Goal: Task Accomplishment & Management: Manage account settings

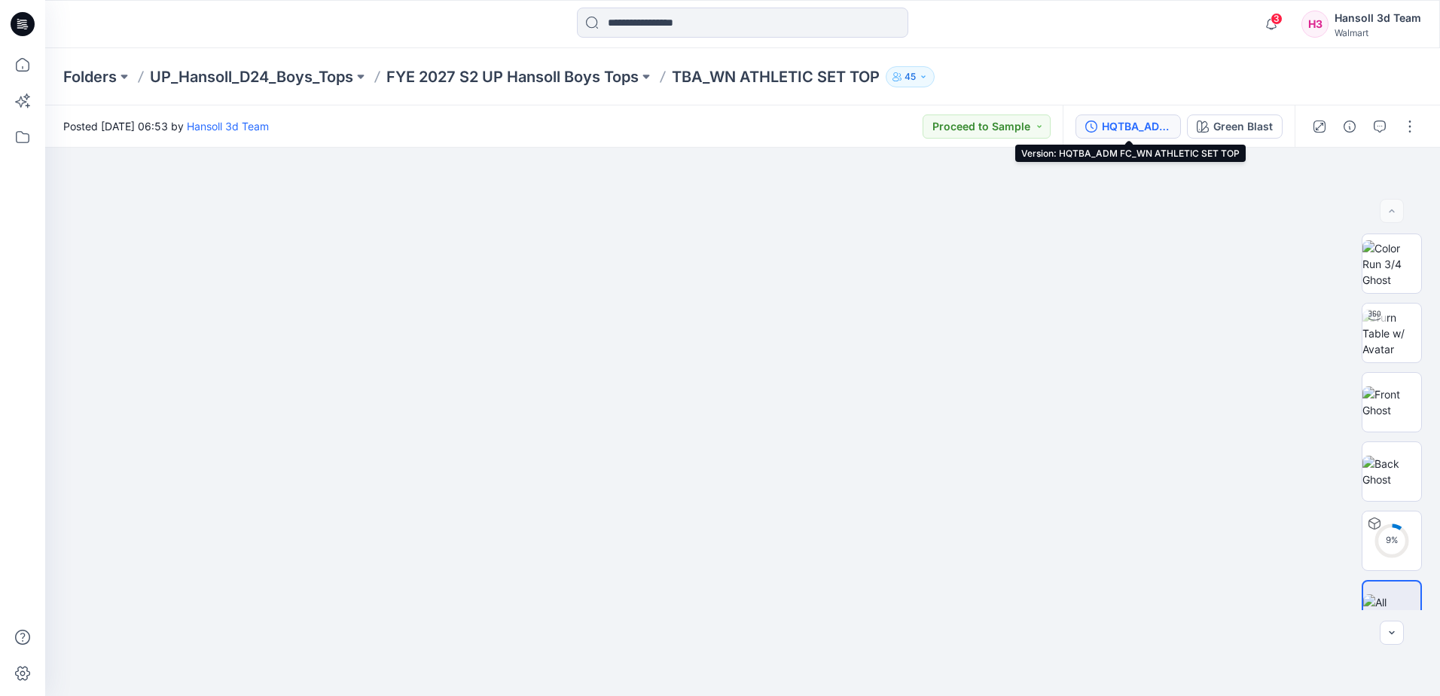
click at [1153, 130] on div "HQTBA_ADM FC_WN ATHLETIC SET TOP" at bounding box center [1136, 126] width 69 height 17
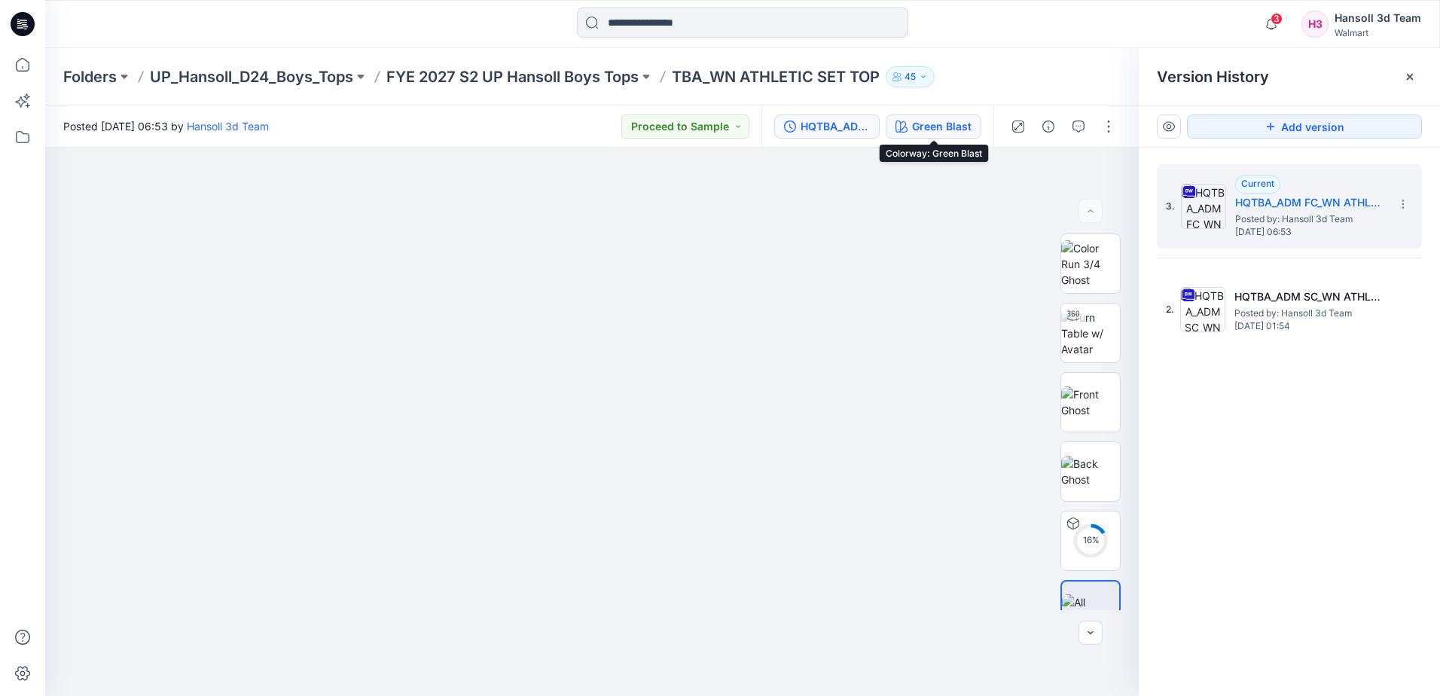
click at [914, 131] on div "Green Blast" at bounding box center [942, 126] width 60 height 17
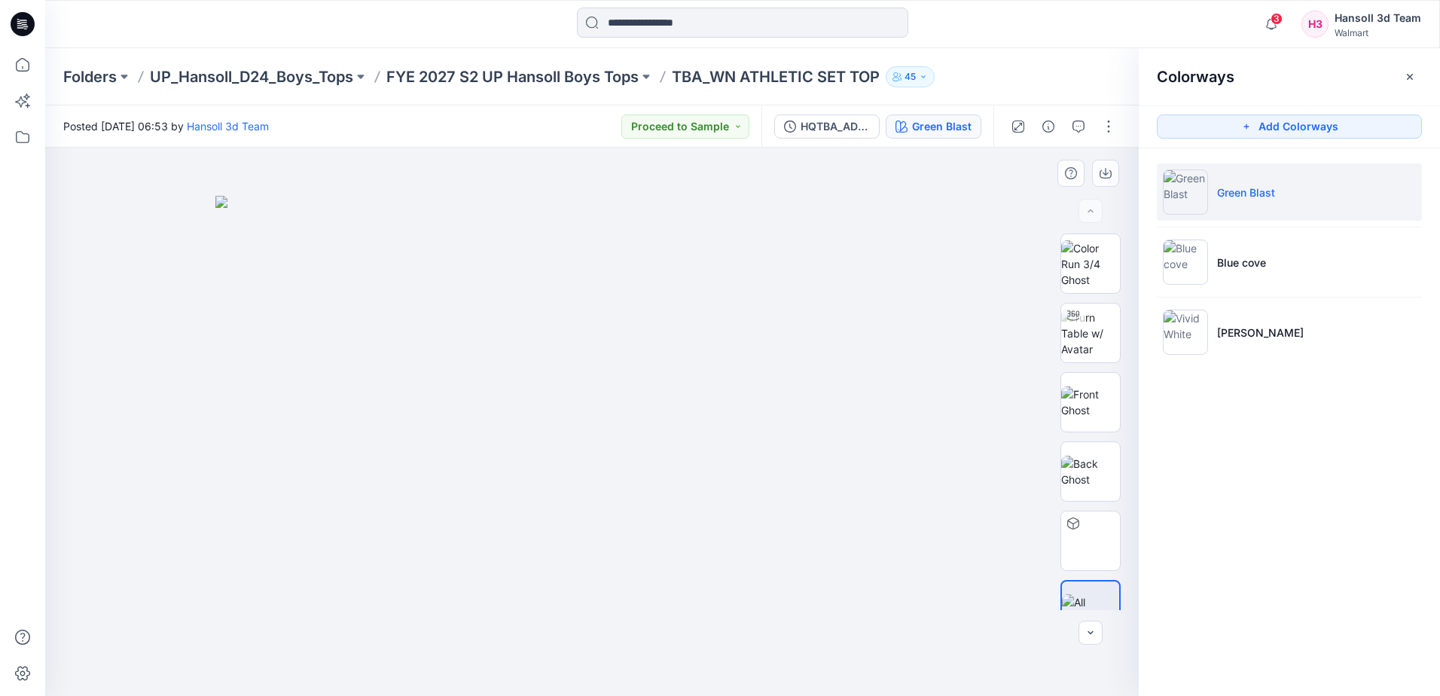
drag, startPoint x: 1174, startPoint y: 397, endPoint x: 307, endPoint y: 406, distance: 866.4
click at [1160, 401] on div "Colorways Add Colorways Green Blast Blue cove Vivid White" at bounding box center [1289, 372] width 301 height 648
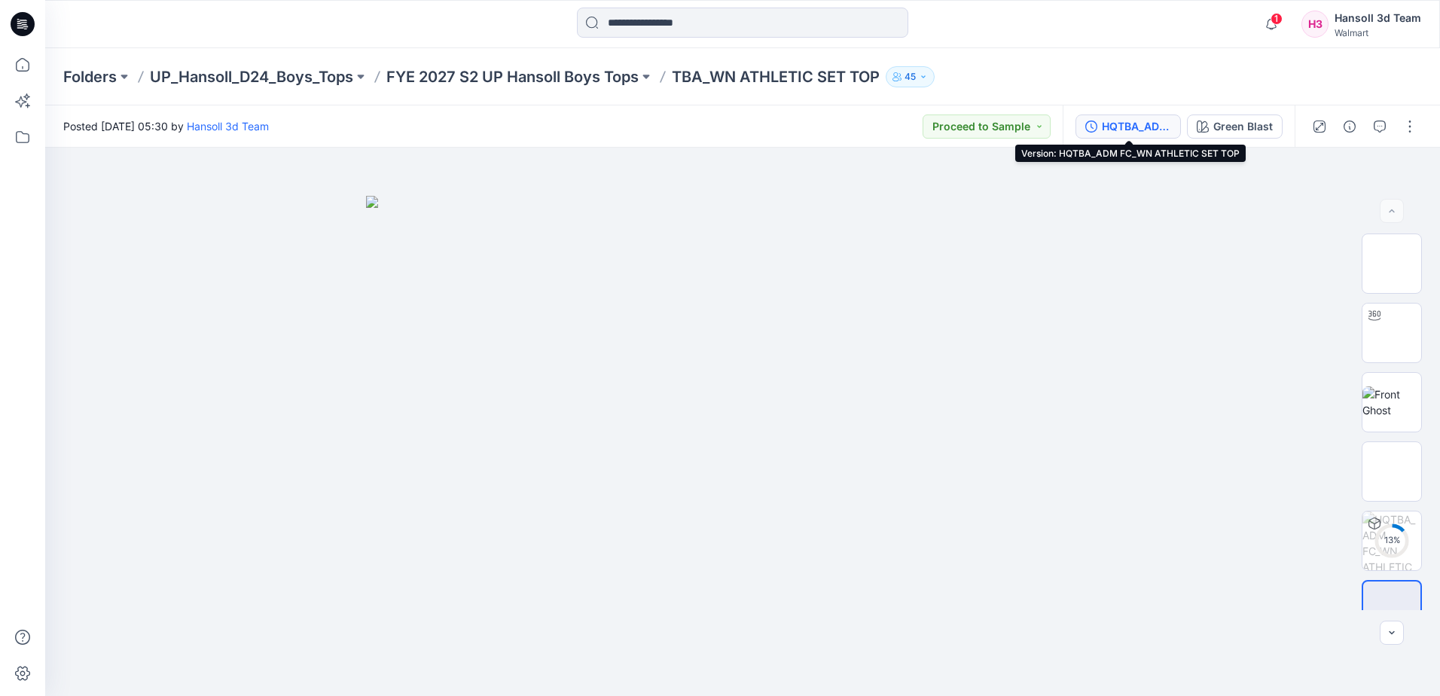
click at [1117, 130] on div "HQTBA_ADM FC_WN ATHLETIC SET TOP" at bounding box center [1136, 126] width 69 height 17
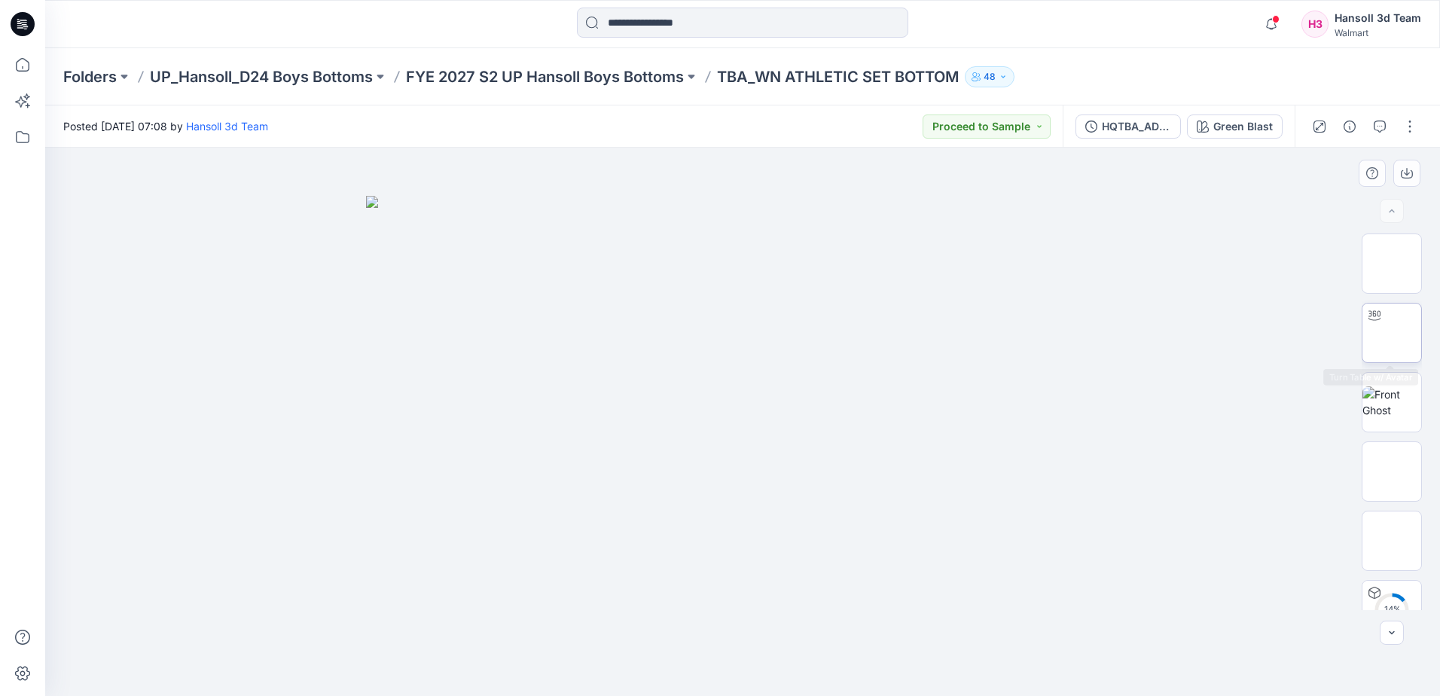
click at [1392, 333] on img at bounding box center [1392, 333] width 0 height 0
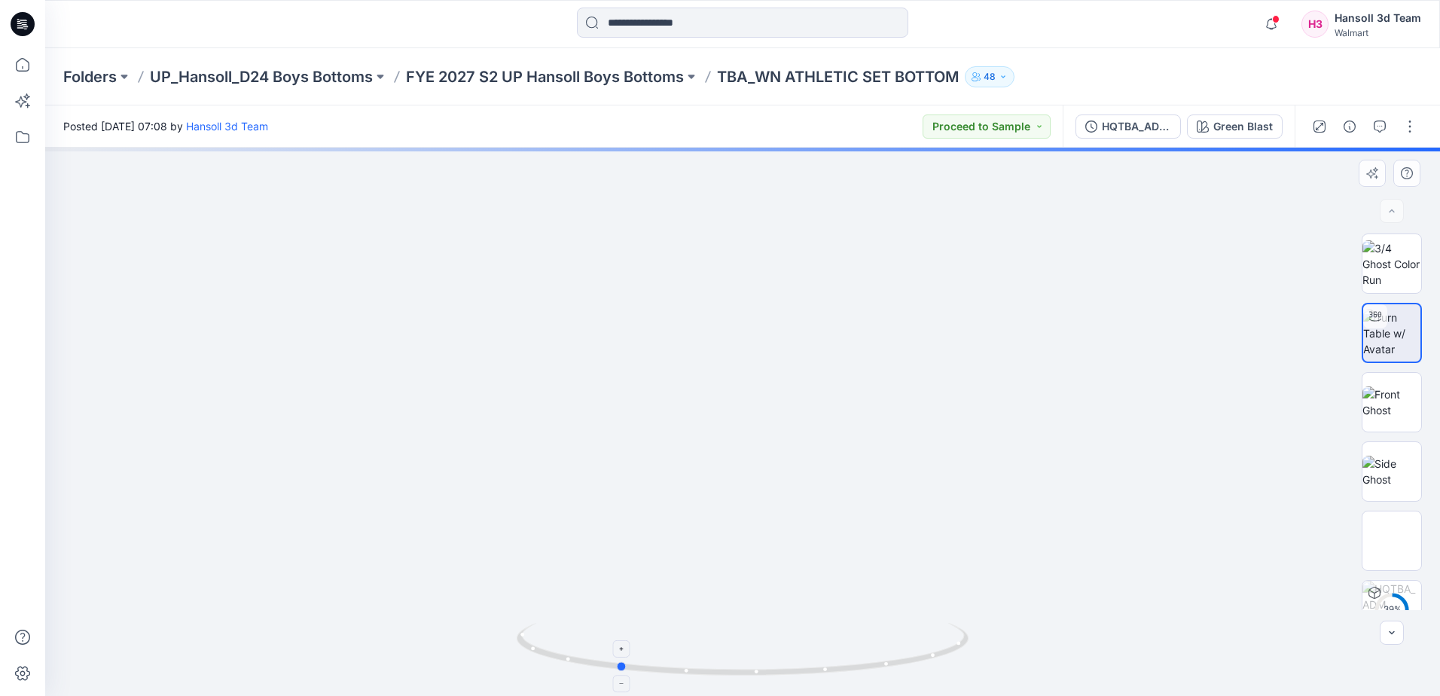
drag, startPoint x: 896, startPoint y: 661, endPoint x: 771, endPoint y: 678, distance: 126.1
click at [771, 678] on icon at bounding box center [745, 651] width 456 height 57
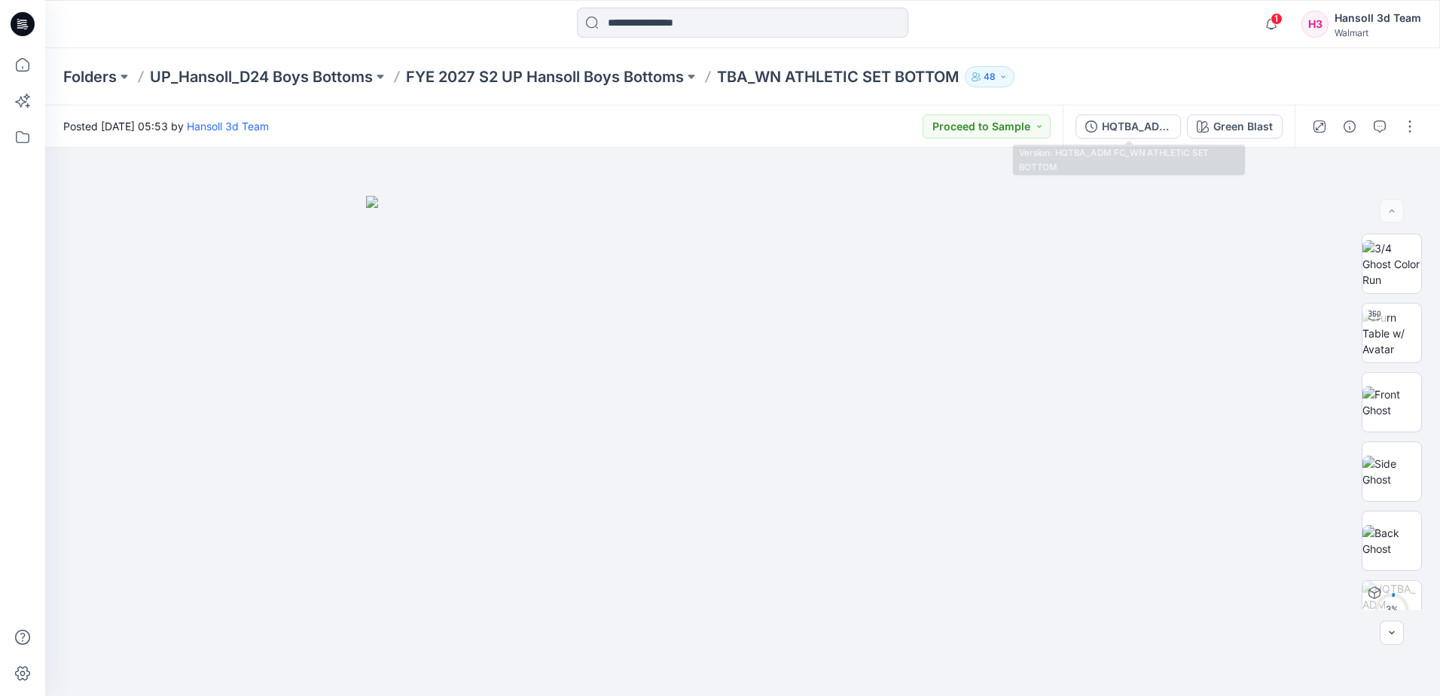
click at [1148, 126] on div "HQTBA_ADM FC_WN ATHLETIC SET BOTTOM" at bounding box center [1136, 126] width 69 height 17
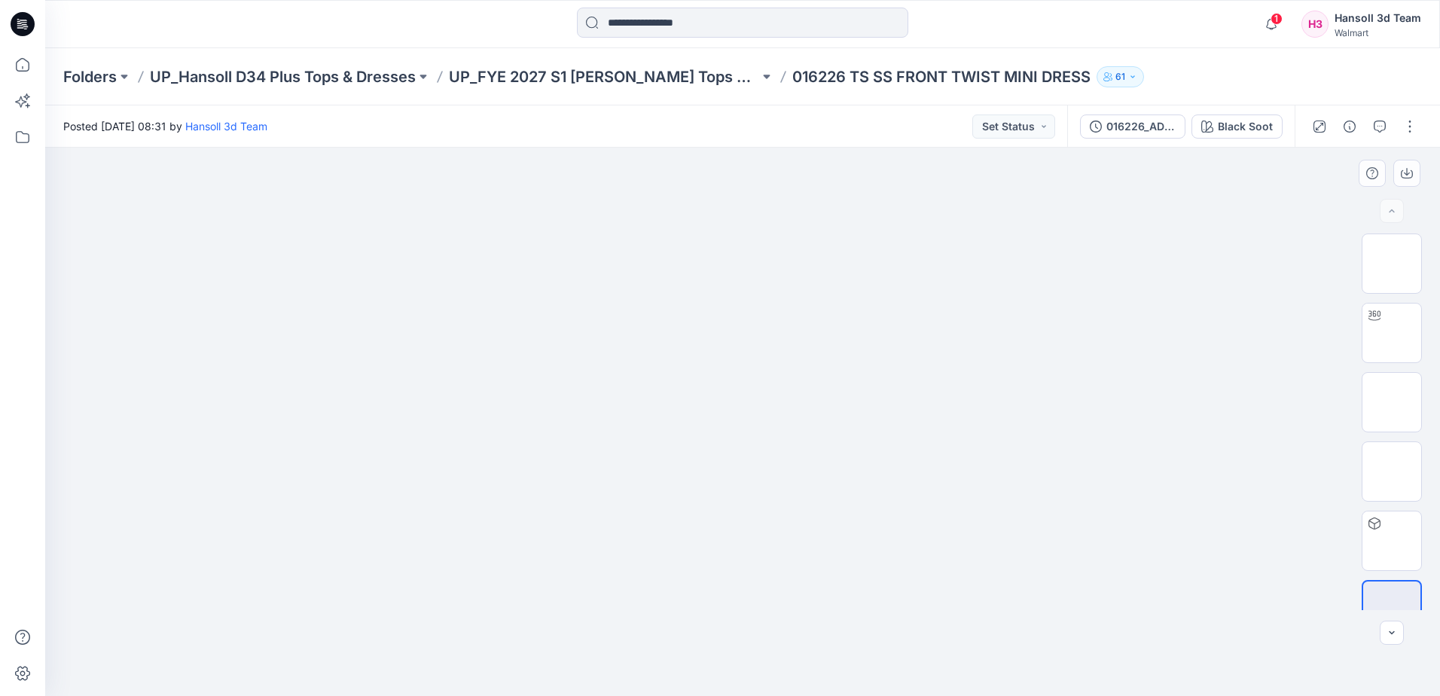
drag, startPoint x: 444, startPoint y: 669, endPoint x: 643, endPoint y: 695, distance: 200.6
click at [449, 669] on div at bounding box center [742, 422] width 1395 height 548
click at [648, 78] on p "UP_FYE 2027 S1 [PERSON_NAME] Tops Sweaters Dresses" at bounding box center [604, 76] width 310 height 21
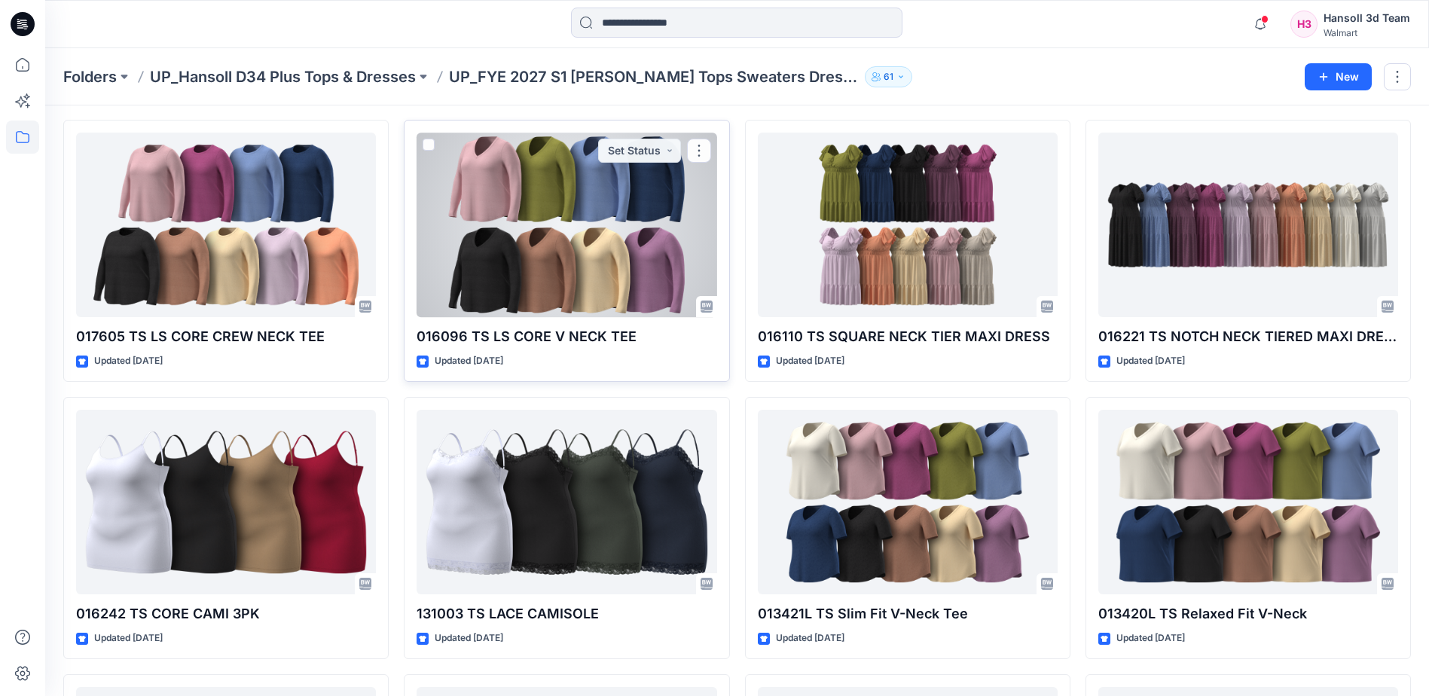
scroll to position [512, 0]
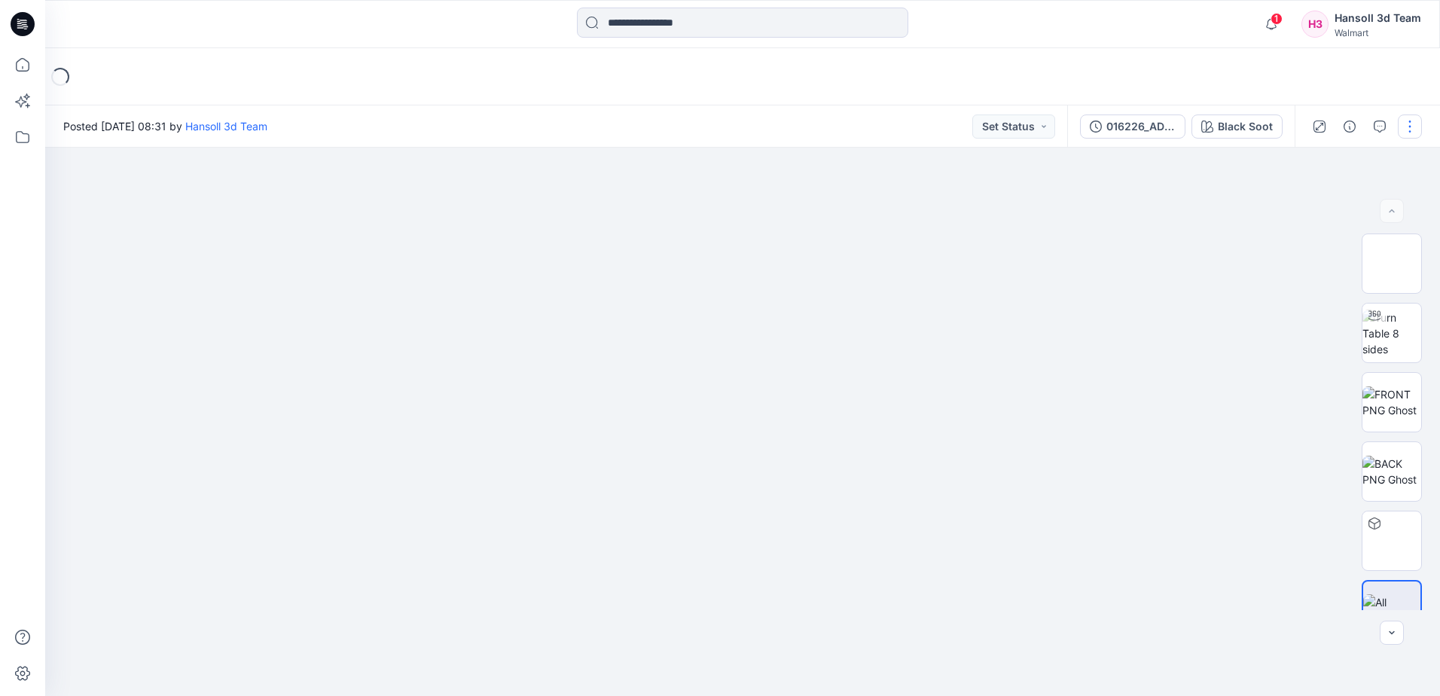
click at [1415, 120] on button "button" at bounding box center [1410, 127] width 24 height 24
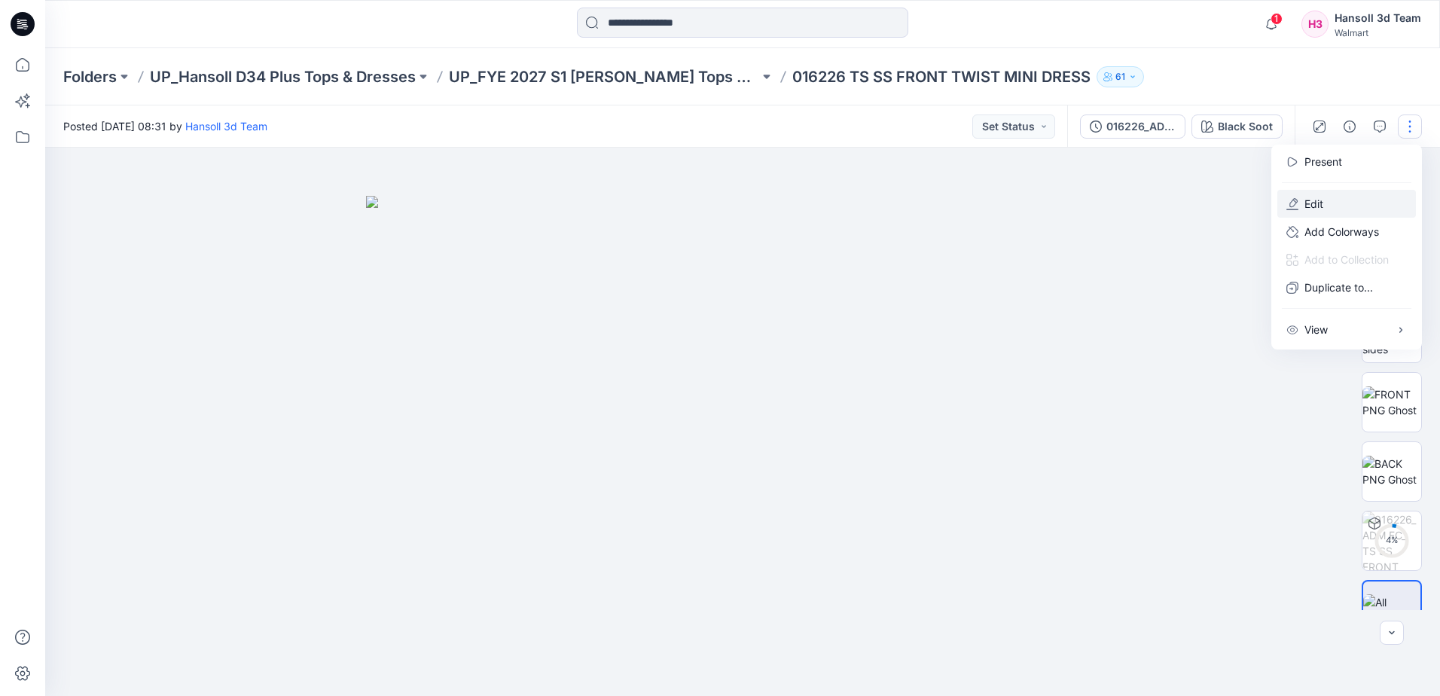
click at [1315, 205] on p "Edit" at bounding box center [1314, 204] width 19 height 16
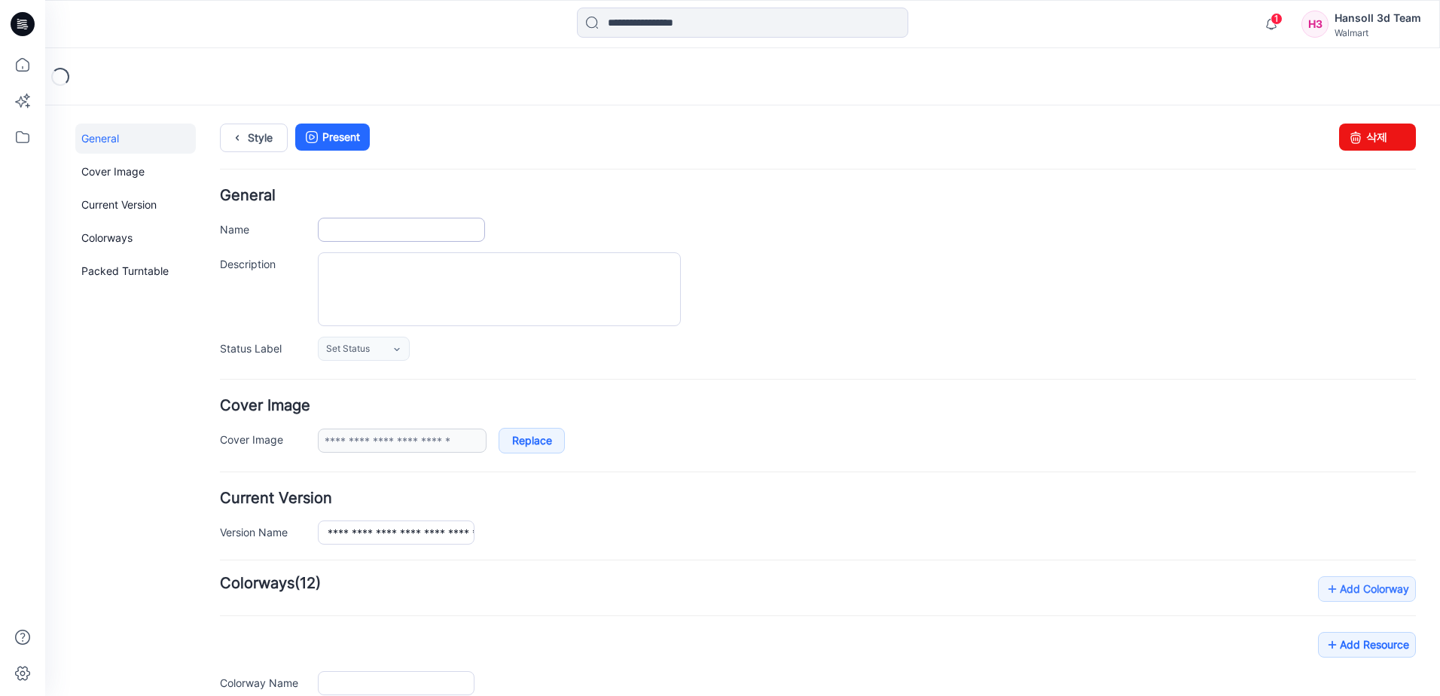
type input "**********"
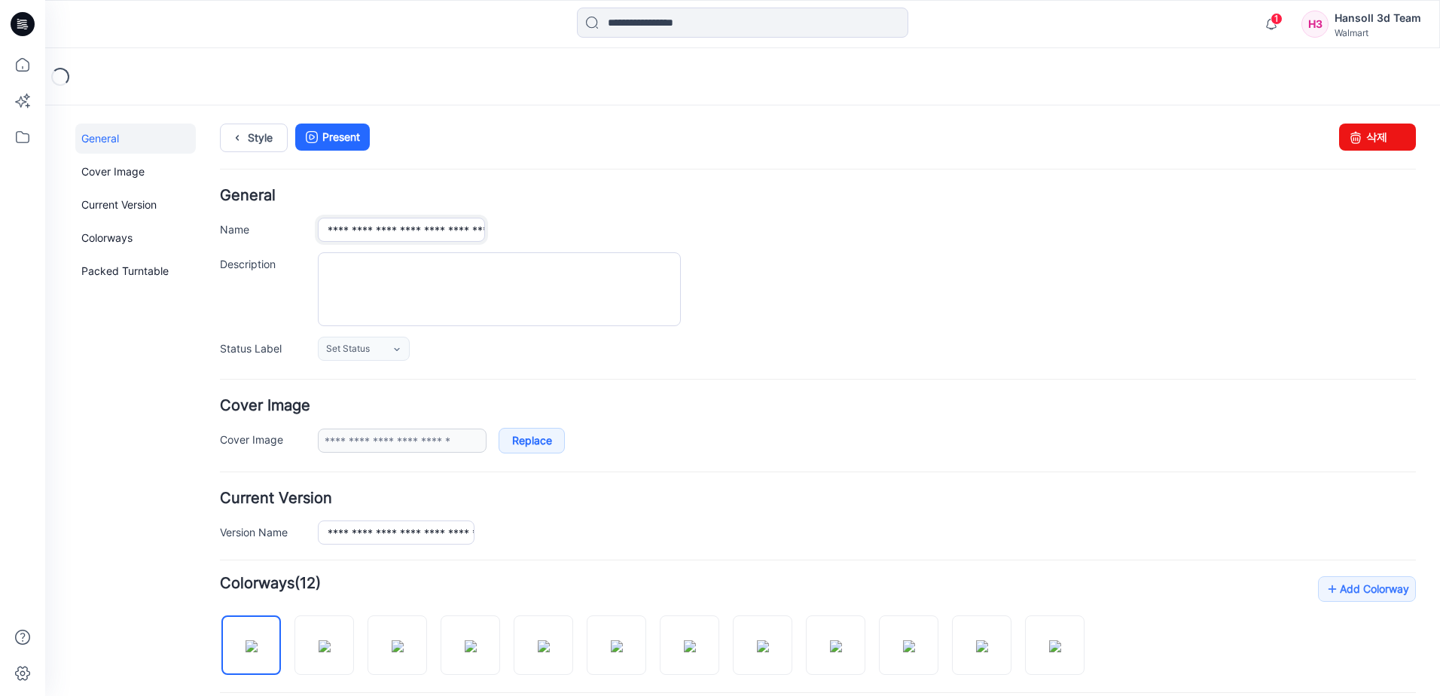
click at [331, 227] on input "**********" at bounding box center [401, 230] width 167 height 24
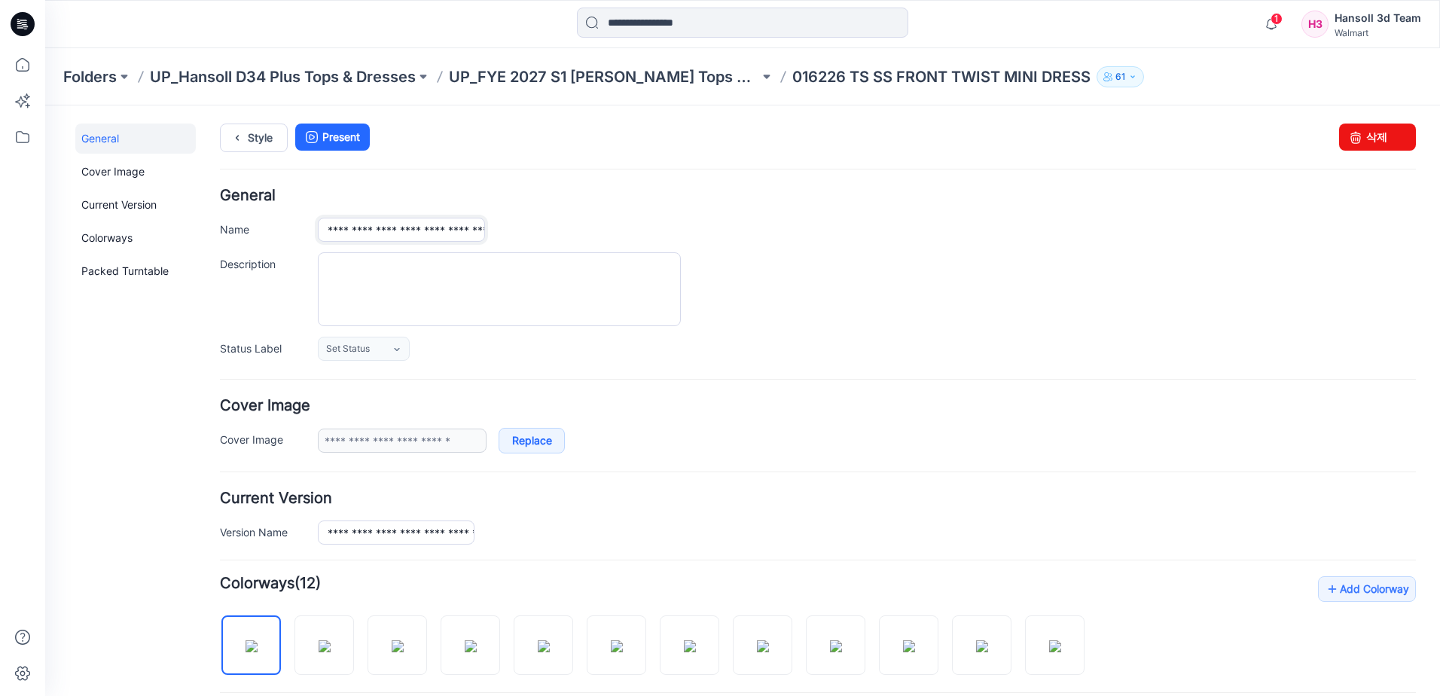
click at [435, 231] on input "**********" at bounding box center [401, 230] width 167 height 24
type input "**********"
click at [658, 210] on div "**********" at bounding box center [818, 274] width 1196 height 173
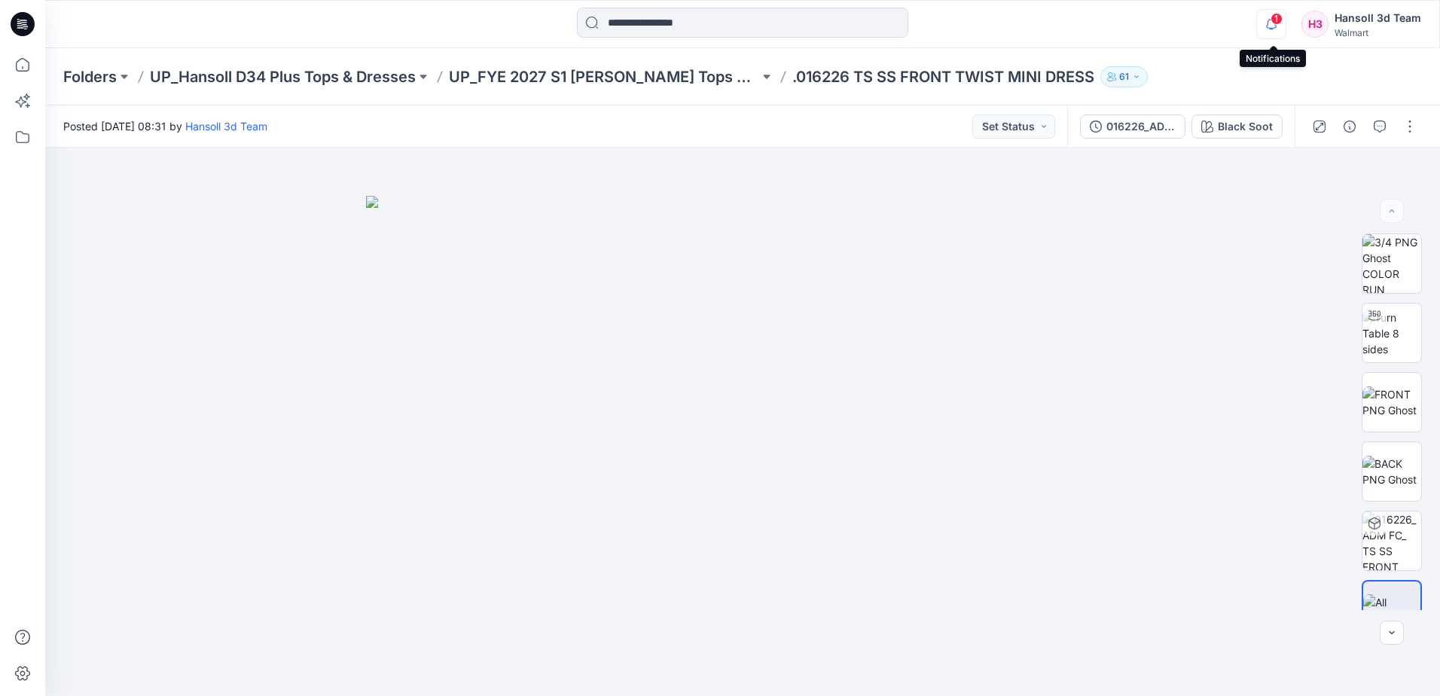
click at [1270, 21] on icon "button" at bounding box center [1271, 24] width 11 height 10
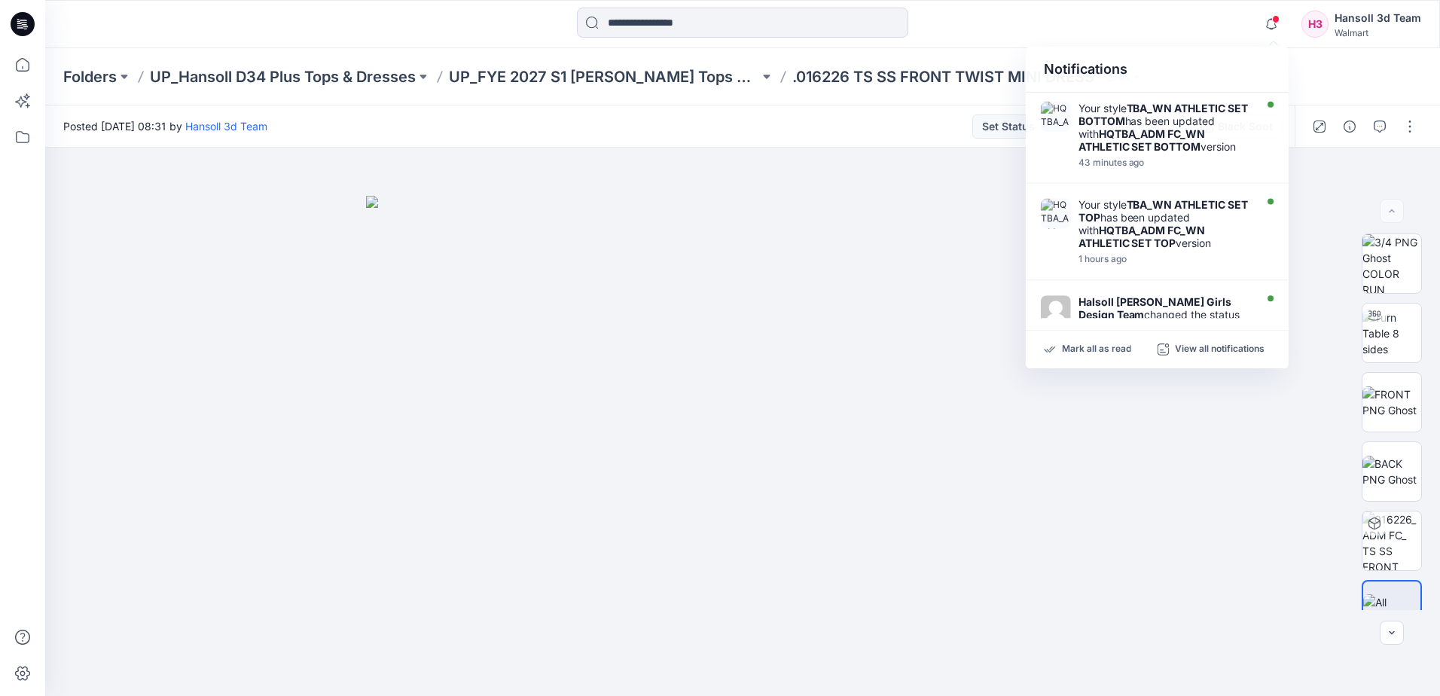
click at [1235, 31] on div "Notifications Your style TBA_WN ATHLETIC SET BOTTOM has been updated with HQTBA…" at bounding box center [742, 24] width 1394 height 33
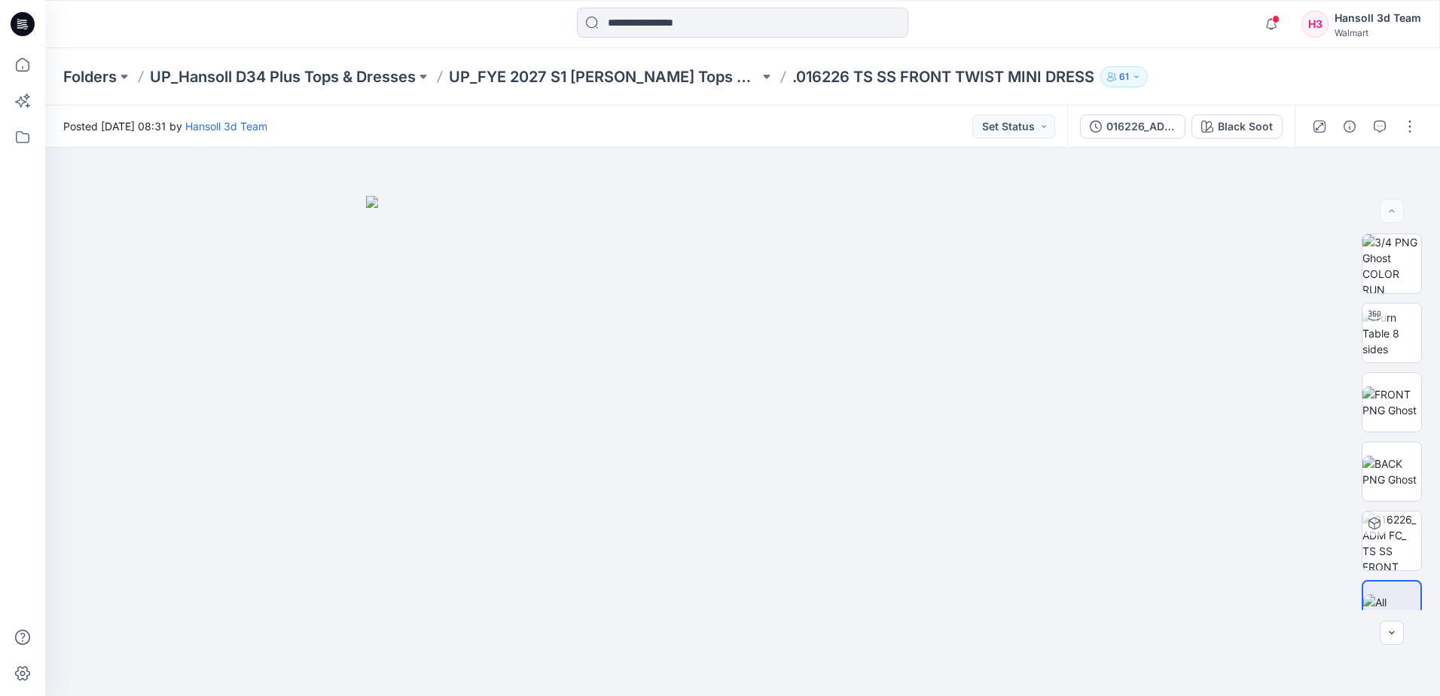
click at [1290, 24] on div "Notifications Your style TBA_WN ATHLETIC SET BOTTOM has been updated with HQTBA…" at bounding box center [1339, 24] width 165 height 33
click at [1271, 22] on icon "button" at bounding box center [1271, 24] width 29 height 30
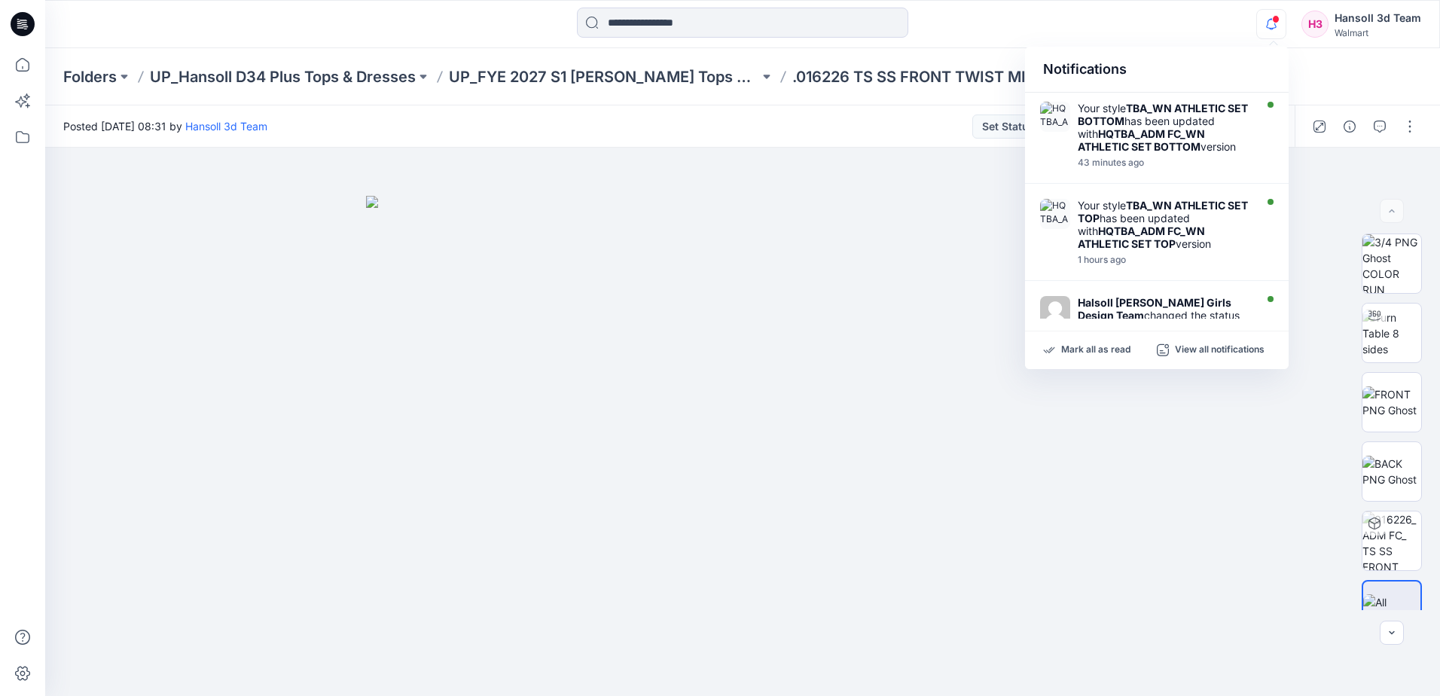
click at [1205, 35] on div "Notifications Your style TBA_WN ATHLETIC SET BOTTOM has been updated with HQTBA…" at bounding box center [742, 24] width 1394 height 33
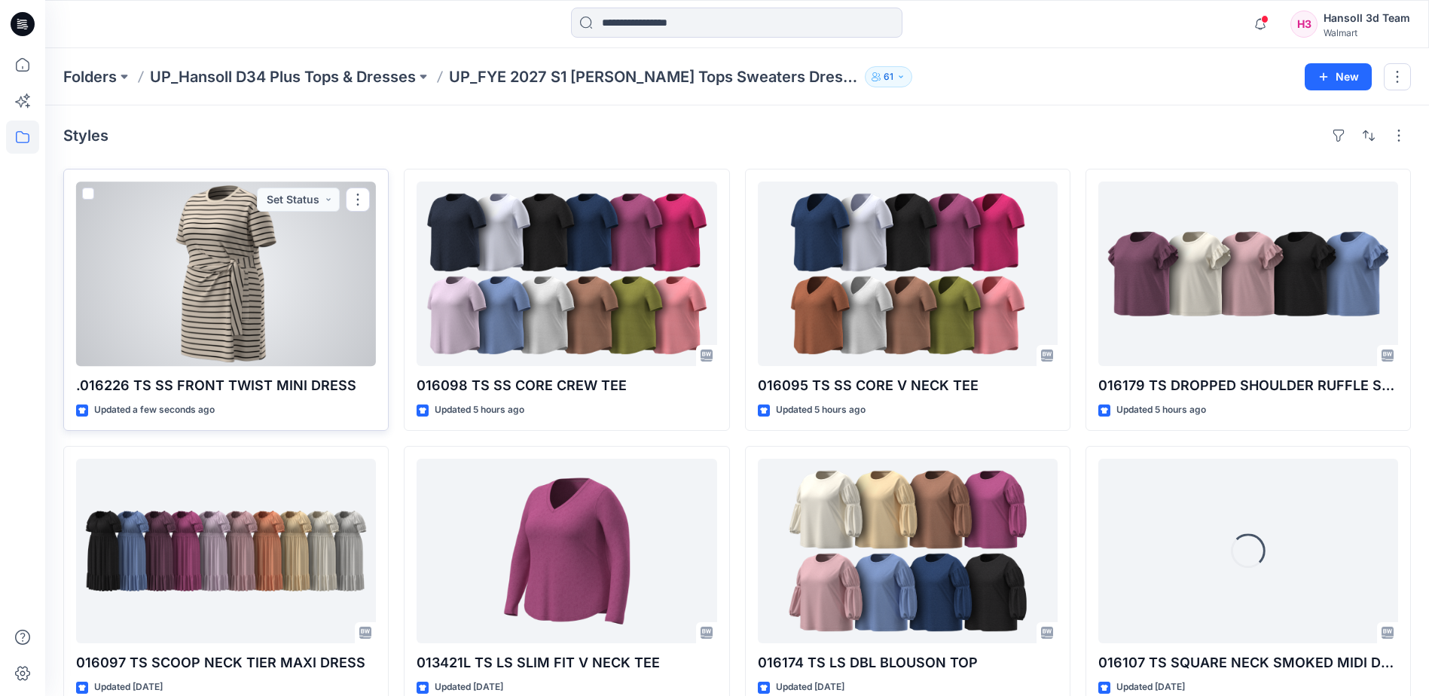
click at [258, 290] on div at bounding box center [226, 274] width 300 height 185
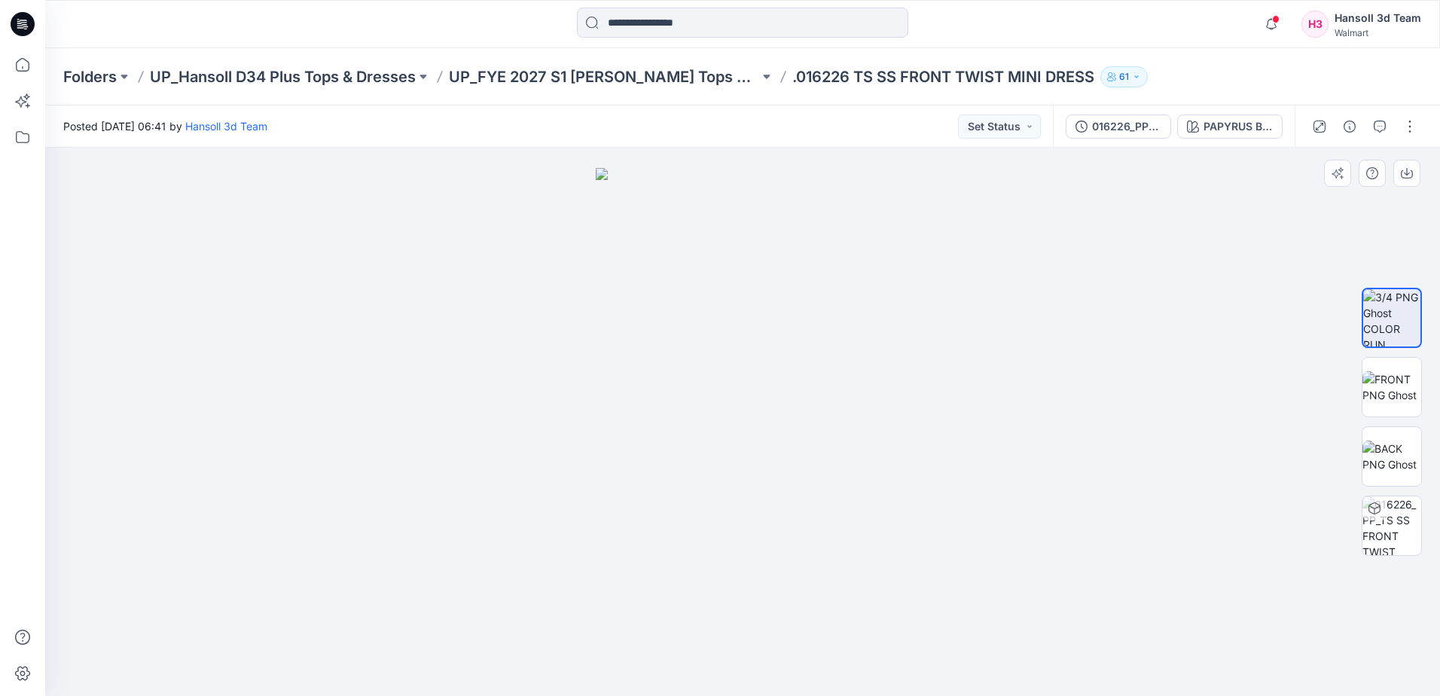
click at [353, 266] on div at bounding box center [742, 422] width 1395 height 548
click at [1208, 46] on div "Notifications Your style TBA_WN ATHLETIC SET BOTTOM has been updated with HQTBA…" at bounding box center [742, 24] width 1395 height 48
click at [1269, 26] on icon "button" at bounding box center [1271, 24] width 11 height 10
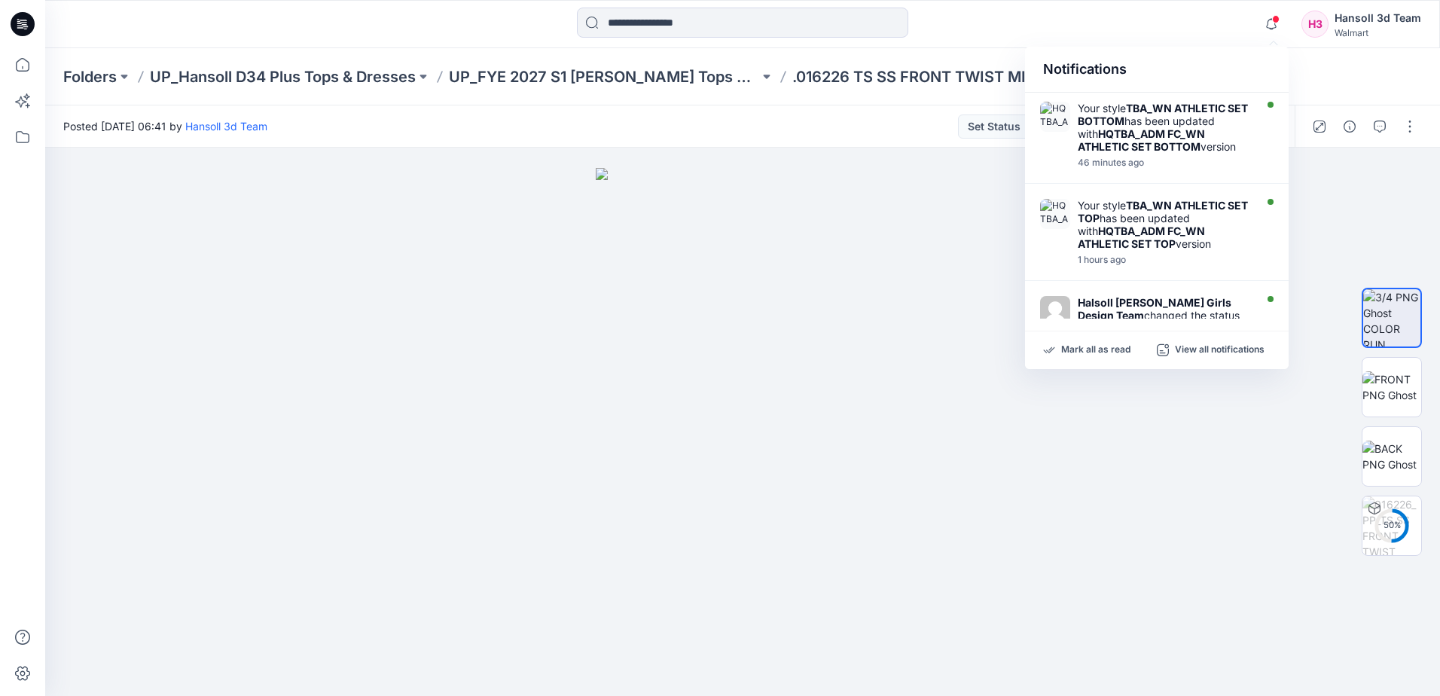
click at [1185, 41] on div "Notifications Your style TBA_WN ATHLETIC SET BOTTOM has been updated with HQTBA…" at bounding box center [742, 24] width 1395 height 48
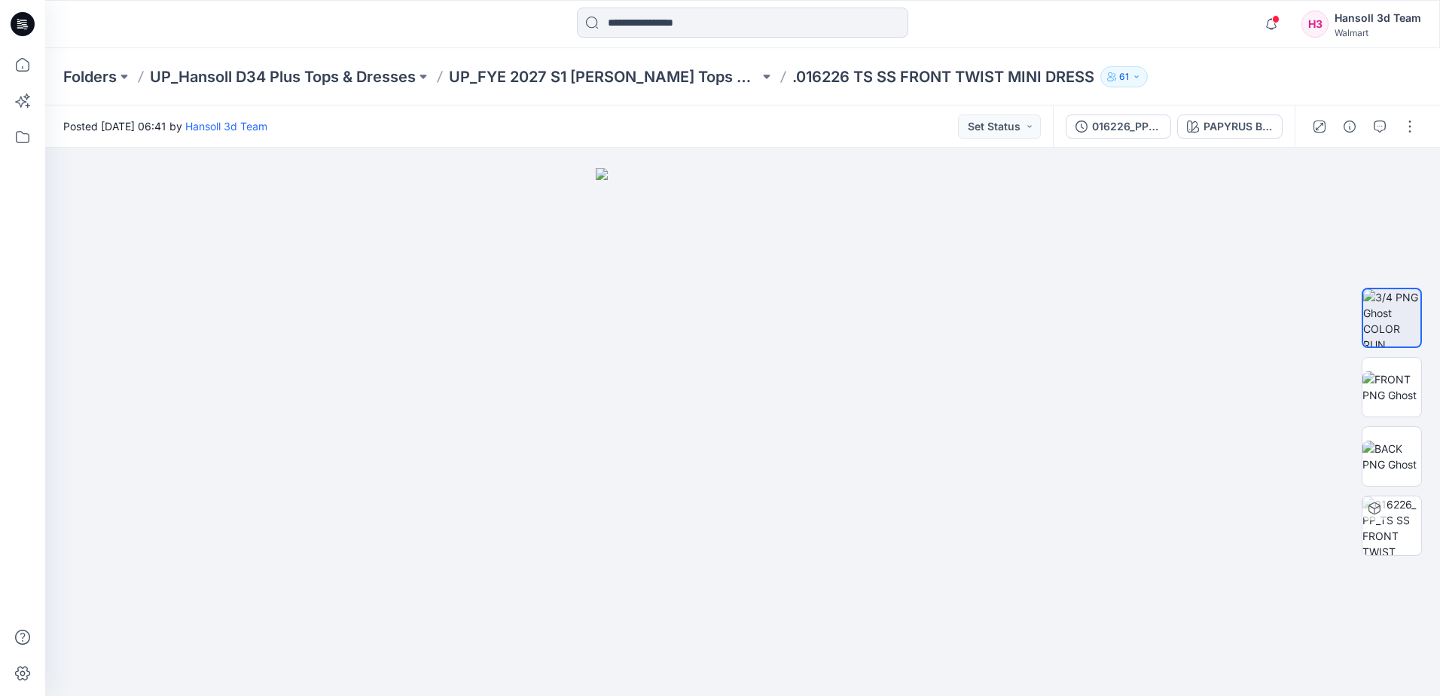
drag, startPoint x: 458, startPoint y: 595, endPoint x: 35, endPoint y: 548, distance: 426.0
click at [454, 594] on div at bounding box center [742, 422] width 1395 height 548
click at [358, 352] on div at bounding box center [742, 422] width 1395 height 548
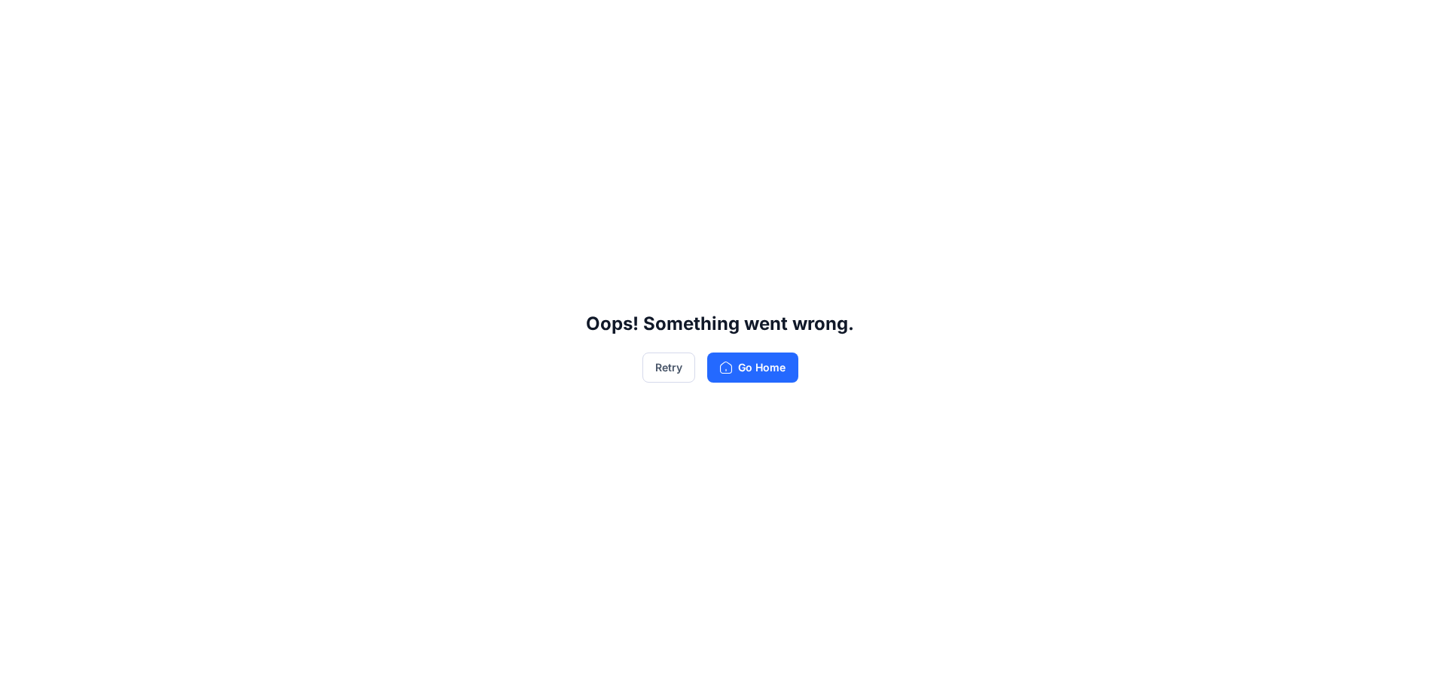
click at [799, 260] on div "Oops! Something went wrong. Retry Go Home" at bounding box center [720, 348] width 1440 height 696
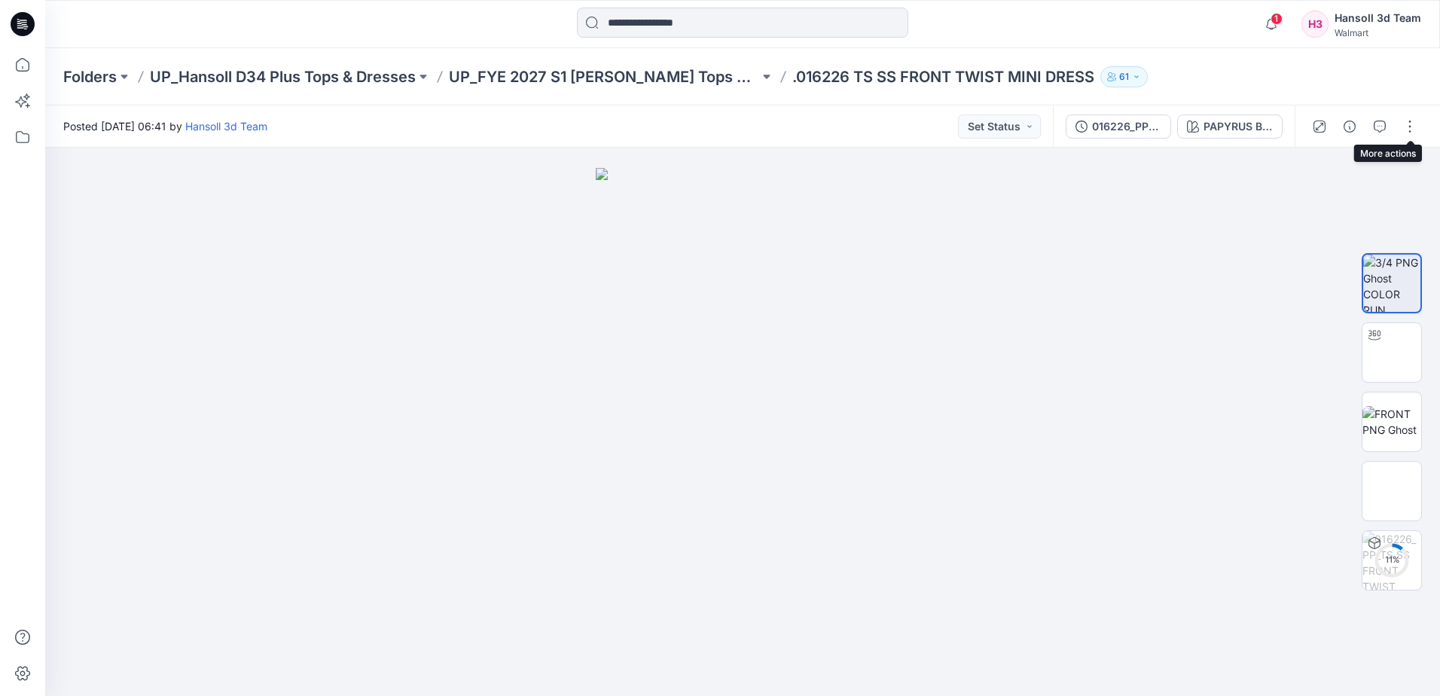
click at [1428, 121] on div at bounding box center [1364, 126] width 139 height 42
click at [1404, 133] on button "button" at bounding box center [1410, 127] width 24 height 24
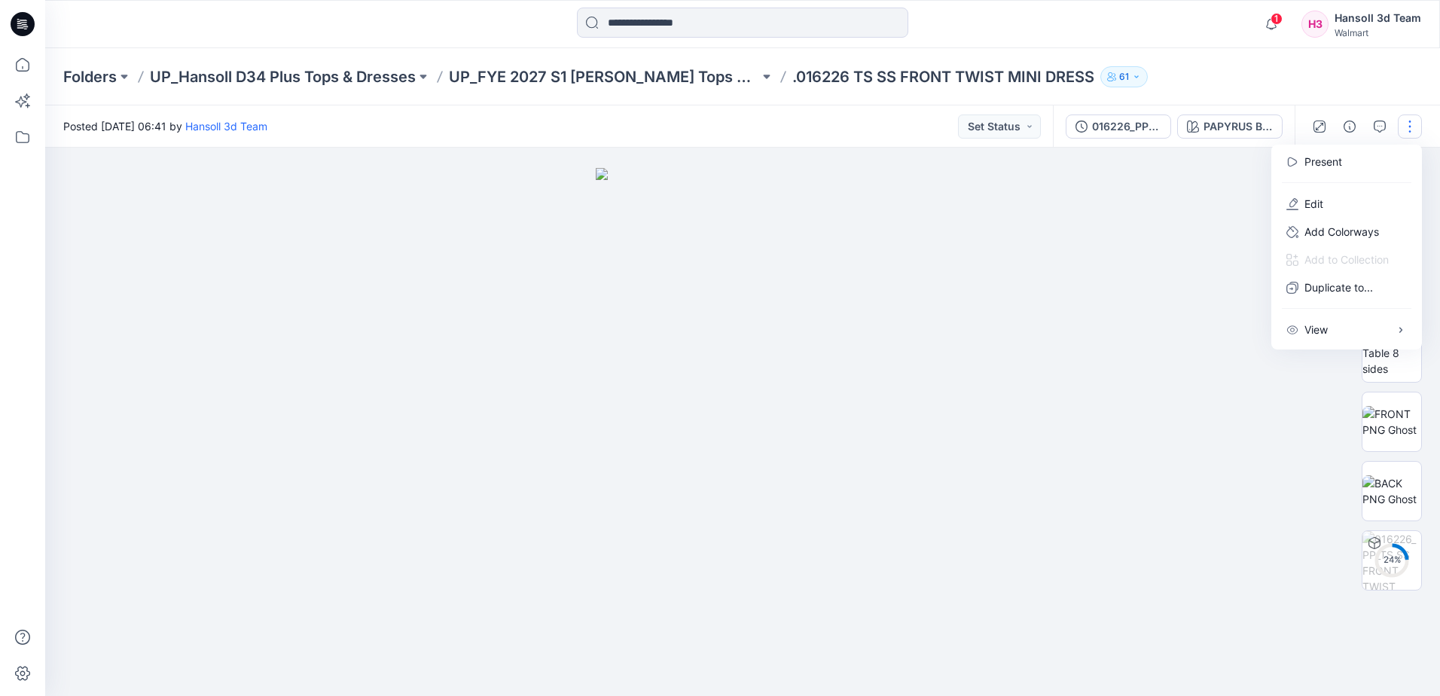
drag, startPoint x: 1314, startPoint y: 207, endPoint x: 1142, endPoint y: 243, distance: 175.5
click at [1313, 207] on p "Edit" at bounding box center [1314, 204] width 19 height 16
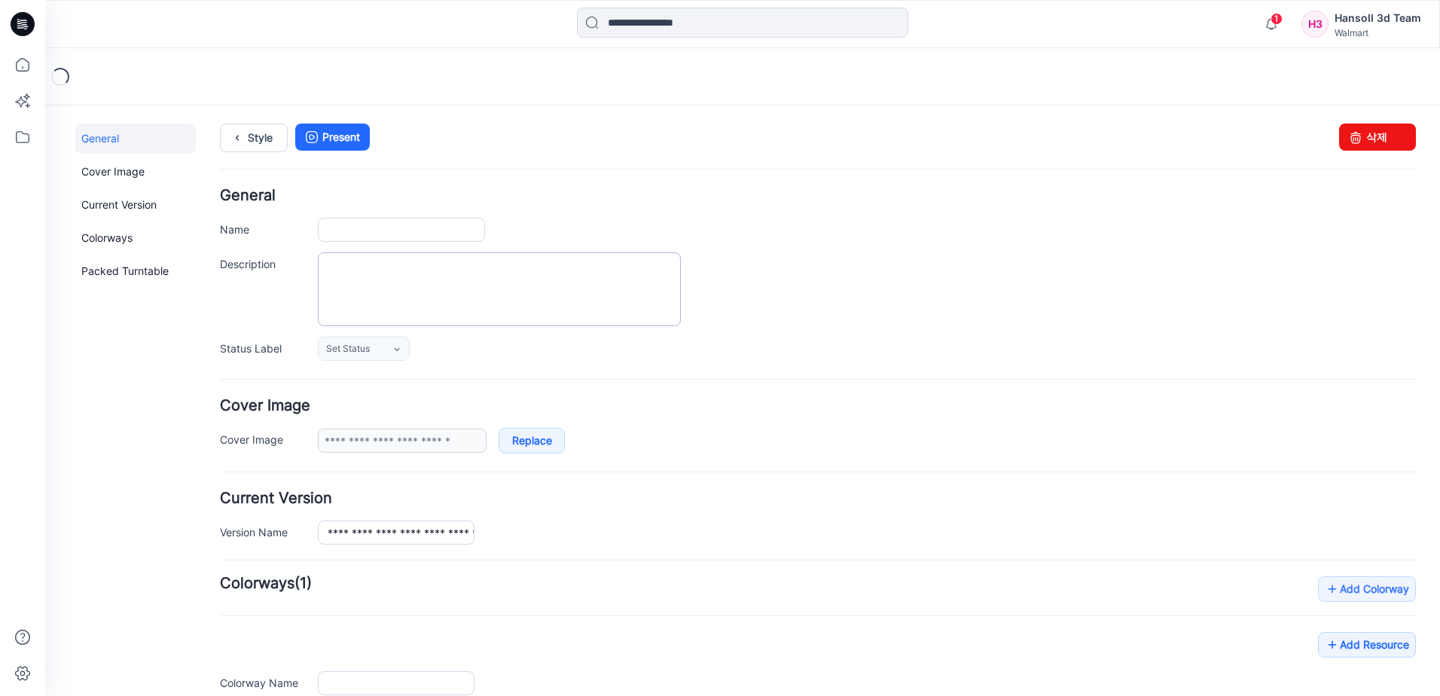
type input "**********"
drag, startPoint x: 332, startPoint y: 224, endPoint x: 505, endPoint y: 258, distance: 176.7
click at [286, 238] on div "**********" at bounding box center [818, 230] width 1196 height 24
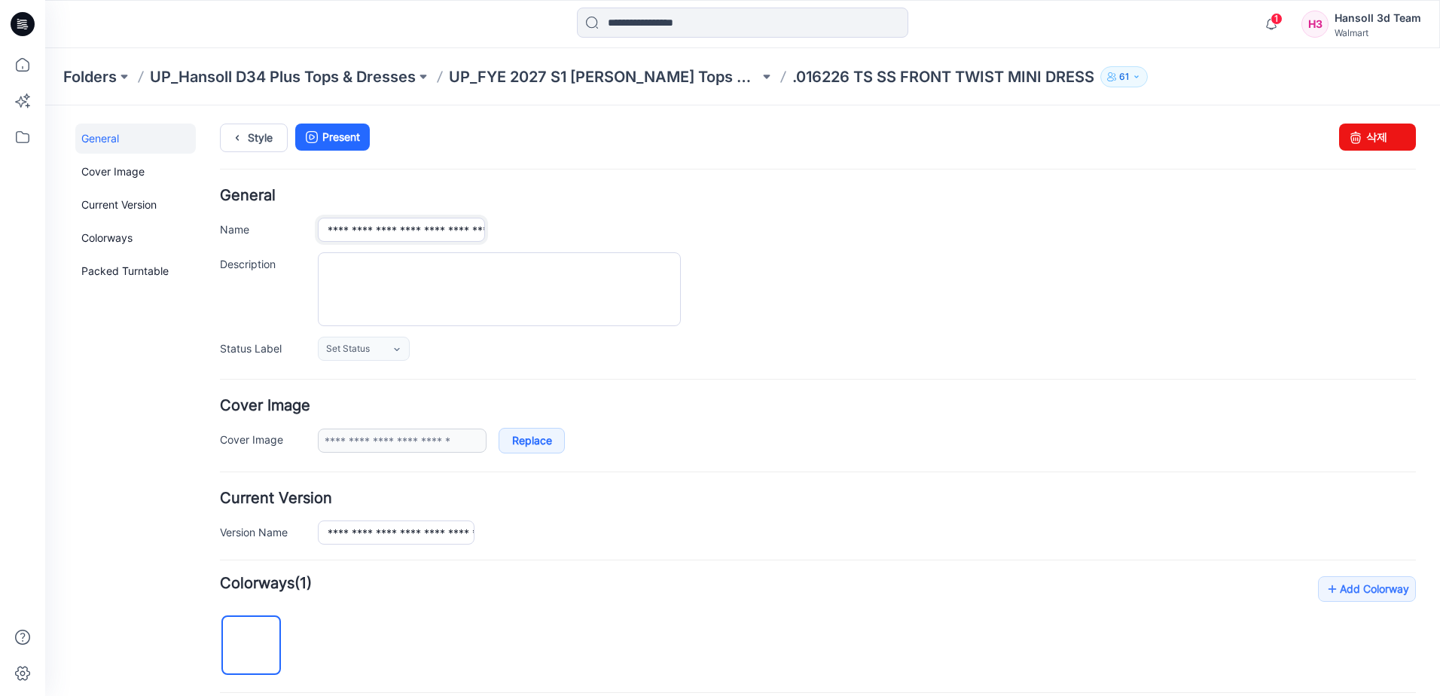
type input "**********"
click at [878, 302] on div at bounding box center [867, 289] width 1098 height 74
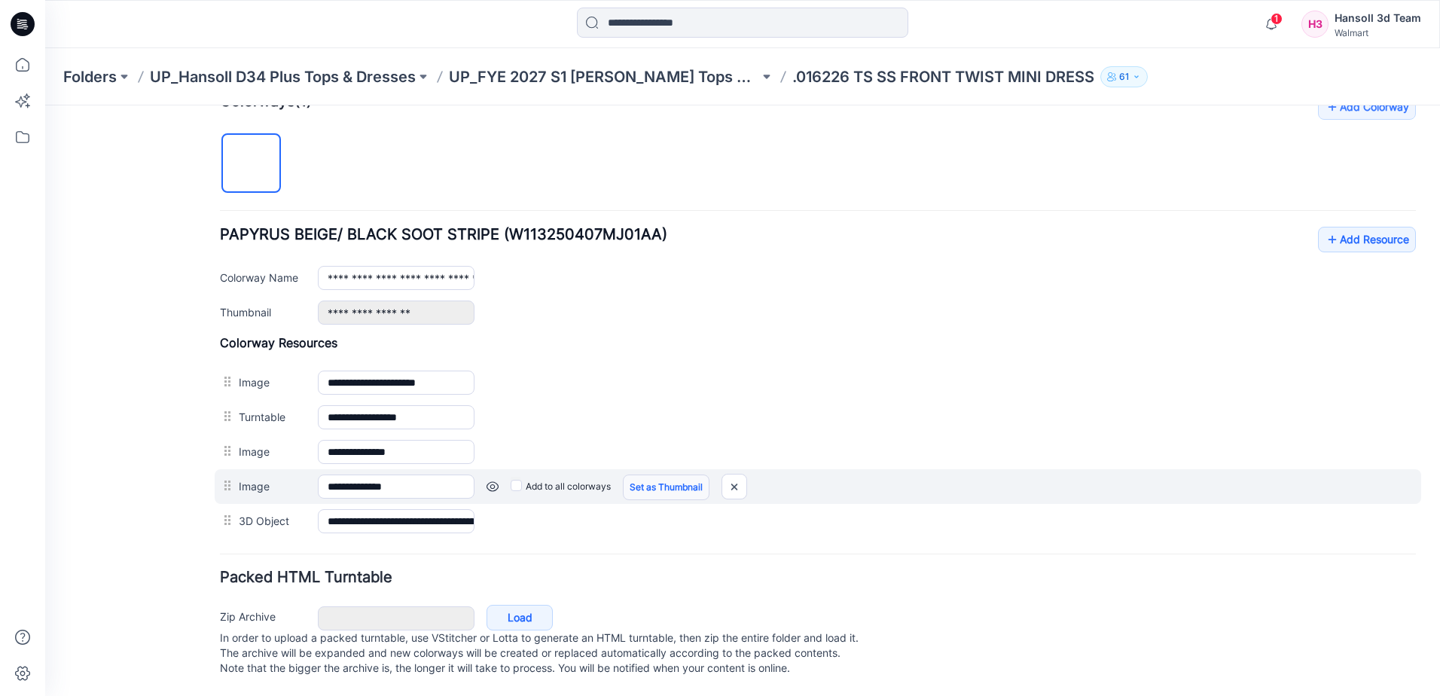
scroll to position [497, 0]
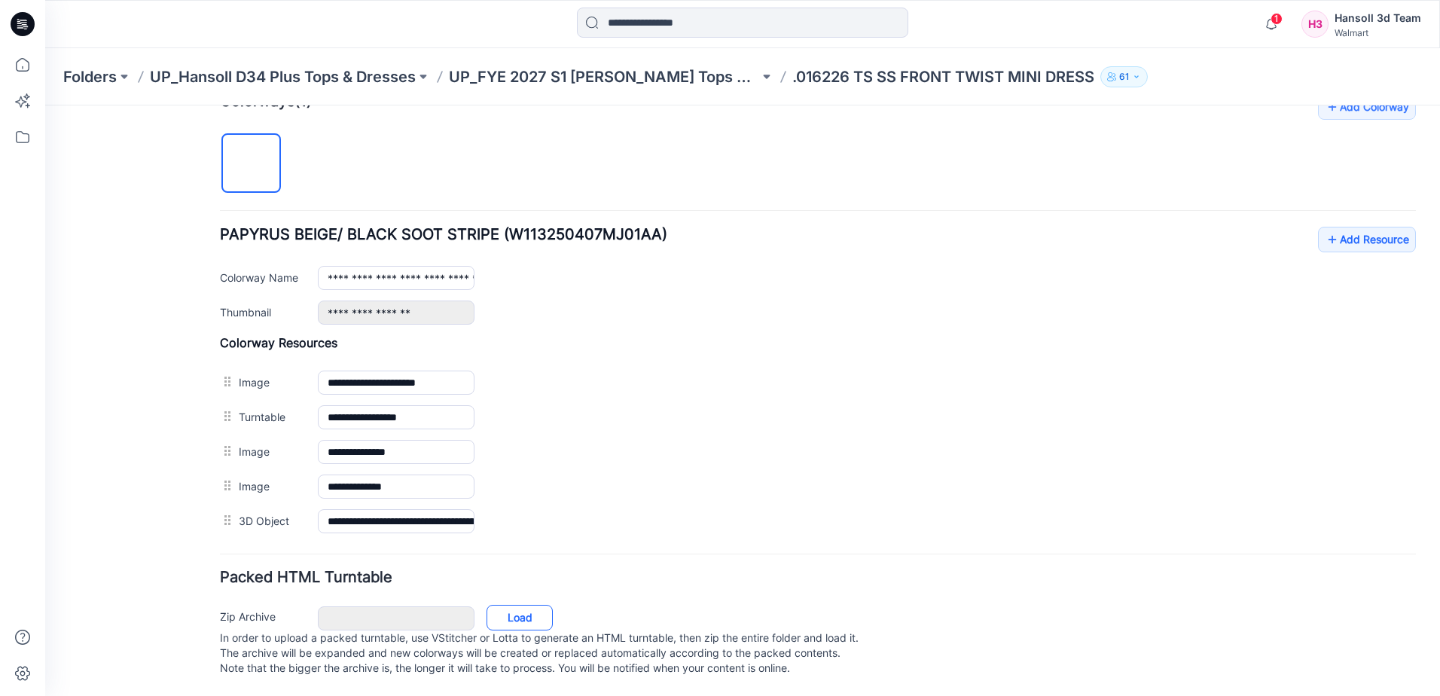
click at [515, 605] on link "Load" at bounding box center [520, 618] width 66 height 26
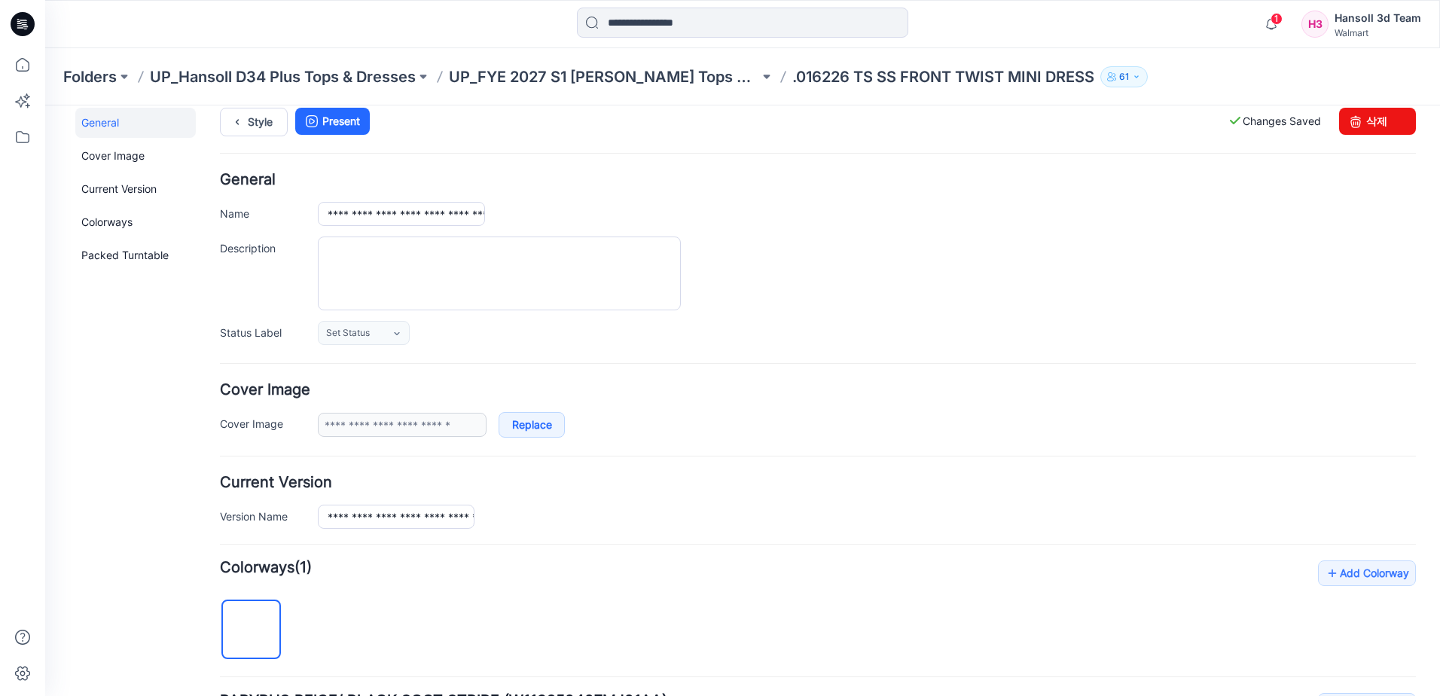
scroll to position [0, 0]
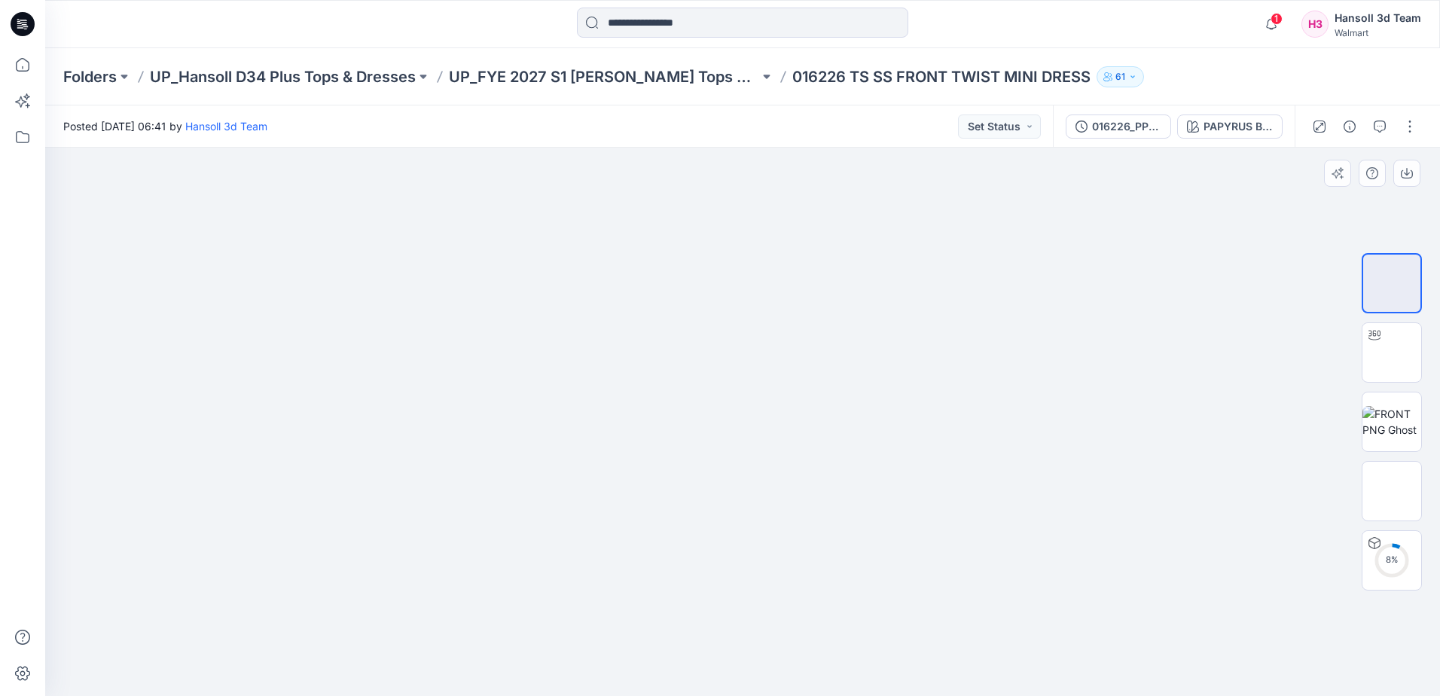
click at [1055, 458] on div at bounding box center [742, 422] width 1395 height 548
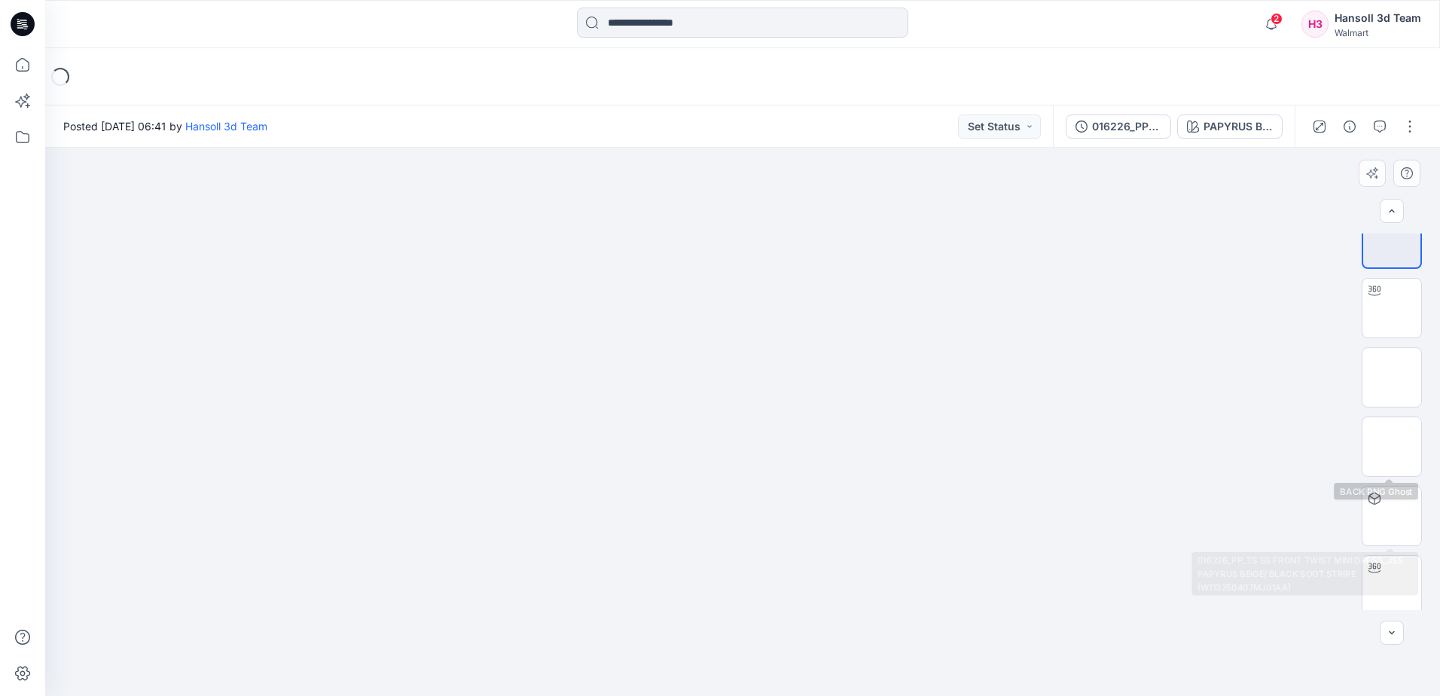
scroll to position [30, 0]
drag, startPoint x: 1401, startPoint y: 572, endPoint x: 1359, endPoint y: 564, distance: 42.9
click at [1392, 580] on img at bounding box center [1392, 580] width 0 height 0
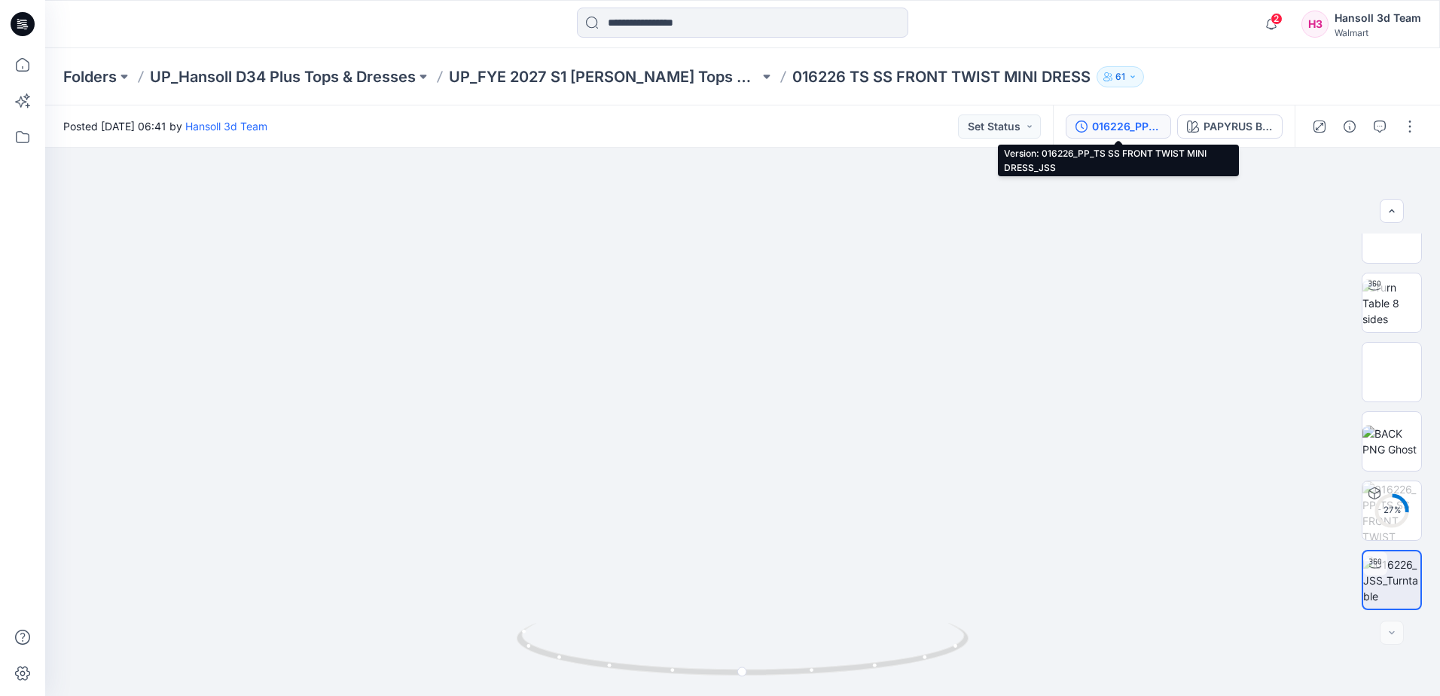
click at [1132, 121] on div "016226_PP_TS SS FRONT TWIST MINI DRESS_JSS" at bounding box center [1126, 126] width 69 height 17
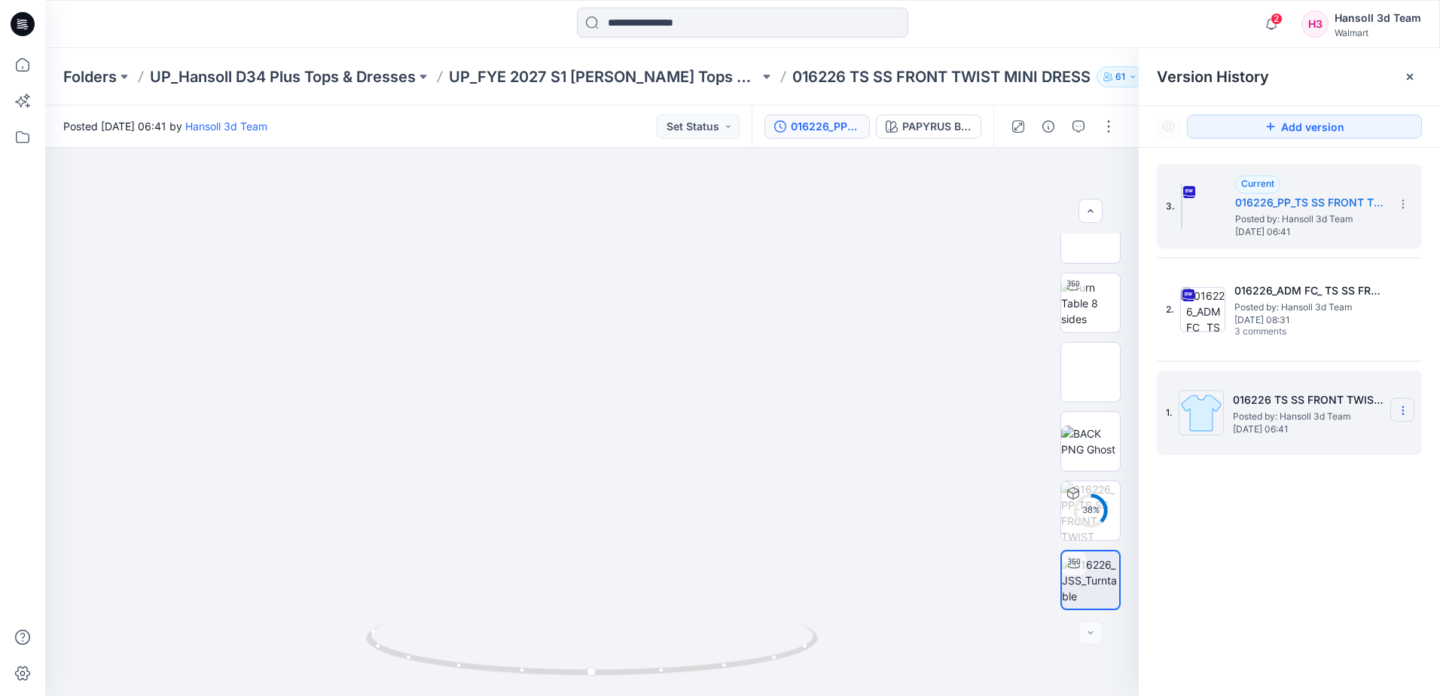
click at [1398, 401] on section at bounding box center [1403, 410] width 24 height 24
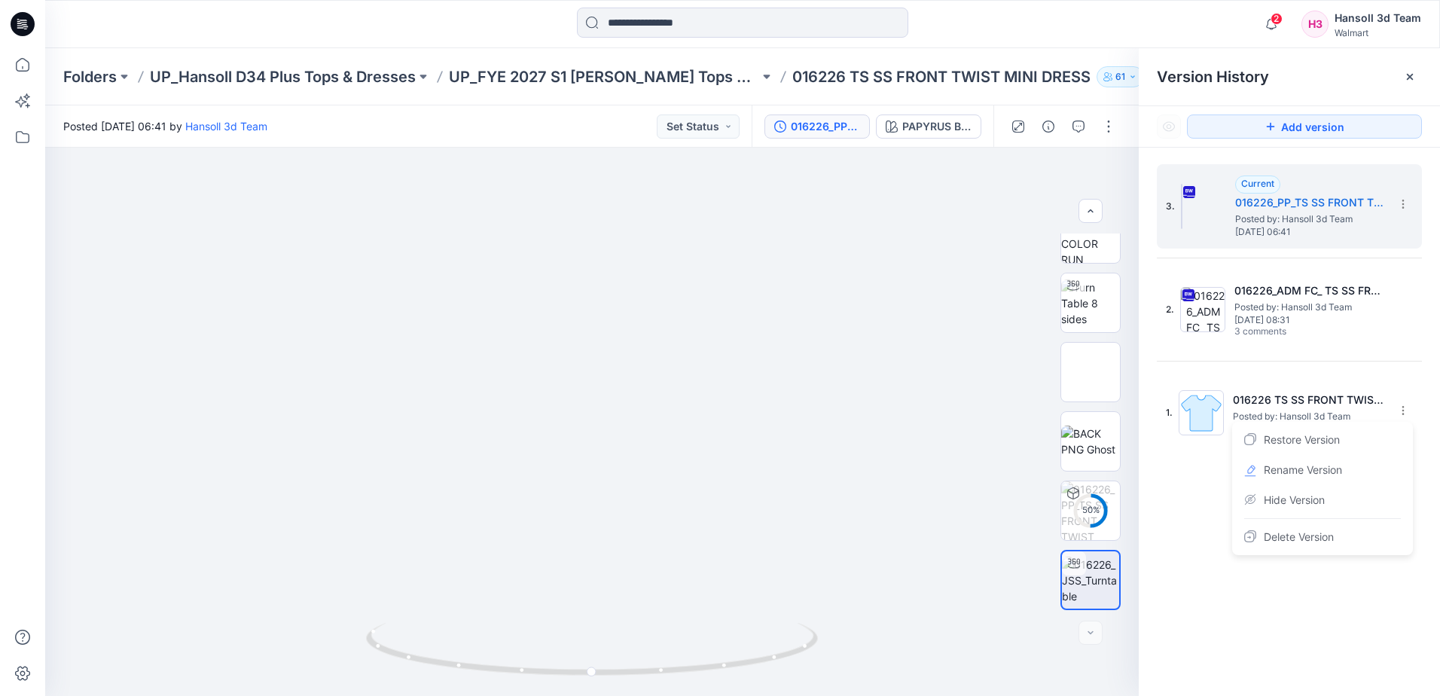
drag, startPoint x: 1306, startPoint y: 502, endPoint x: 1287, endPoint y: 519, distance: 25.1
click at [1305, 502] on span "Hide Version" at bounding box center [1294, 500] width 61 height 18
click at [1281, 532] on div "3. Current 016226_PP_TS SS FRONT TWIST MINI DRESS_JSS Posted by: Hansoll 3d Tea…" at bounding box center [1289, 433] width 301 height 570
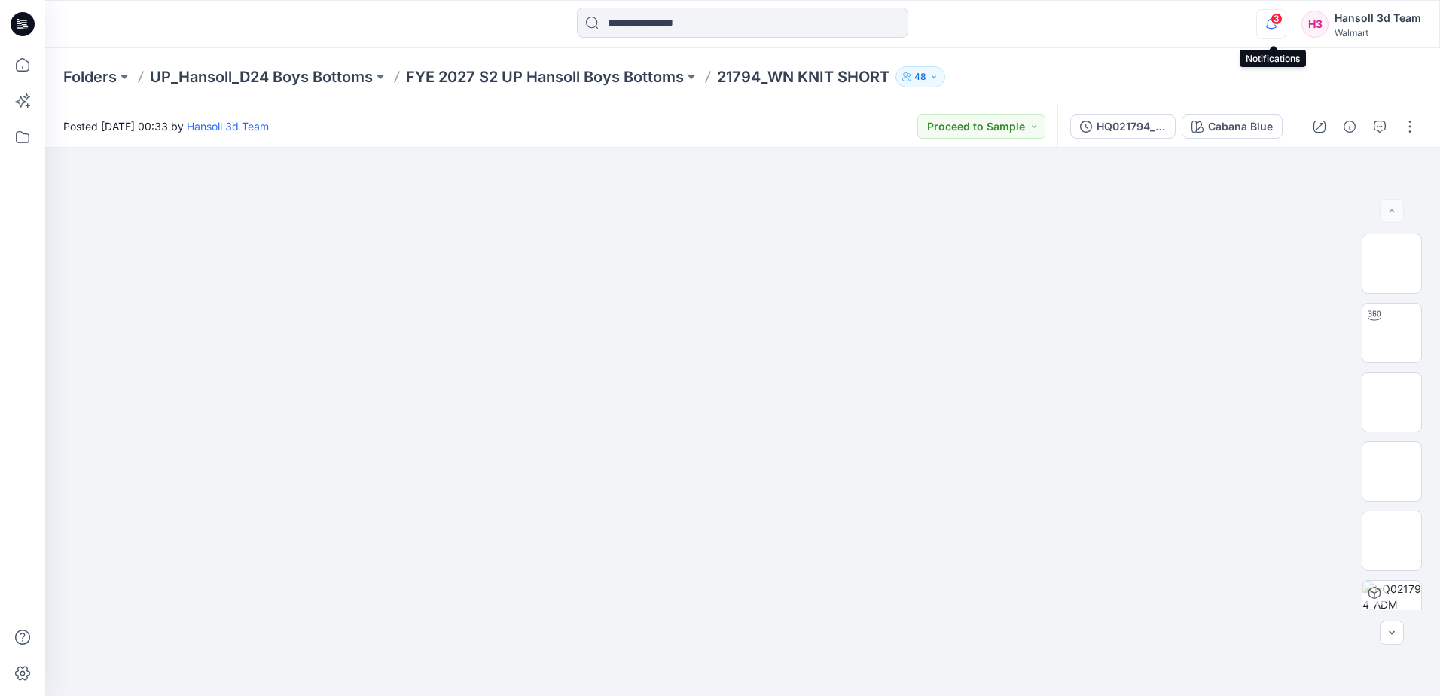
click at [1283, 26] on icon "button" at bounding box center [1271, 24] width 29 height 30
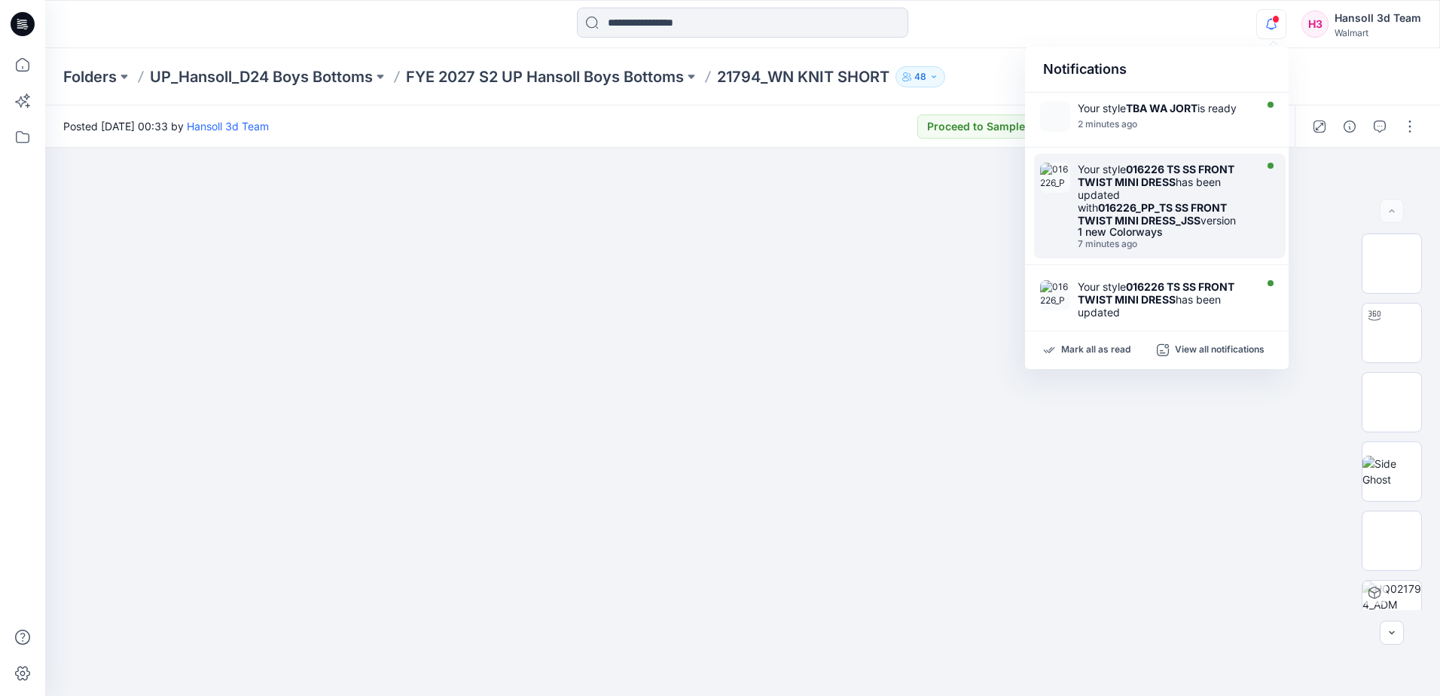
click at [1130, 197] on div "Your style 016226 TS SS FRONT TWIST MINI DRESS has been updated with 016226_PP_…" at bounding box center [1164, 195] width 173 height 64
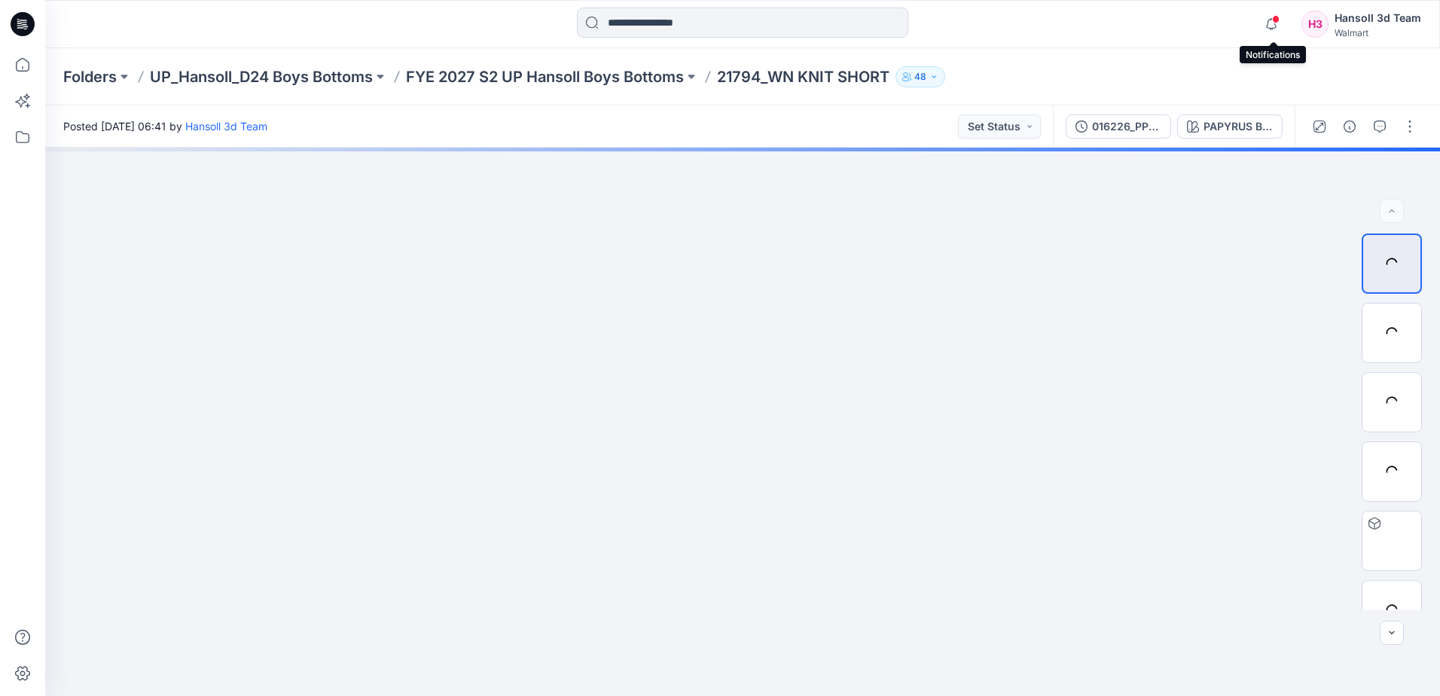
click at [1277, 21] on span at bounding box center [1276, 19] width 8 height 8
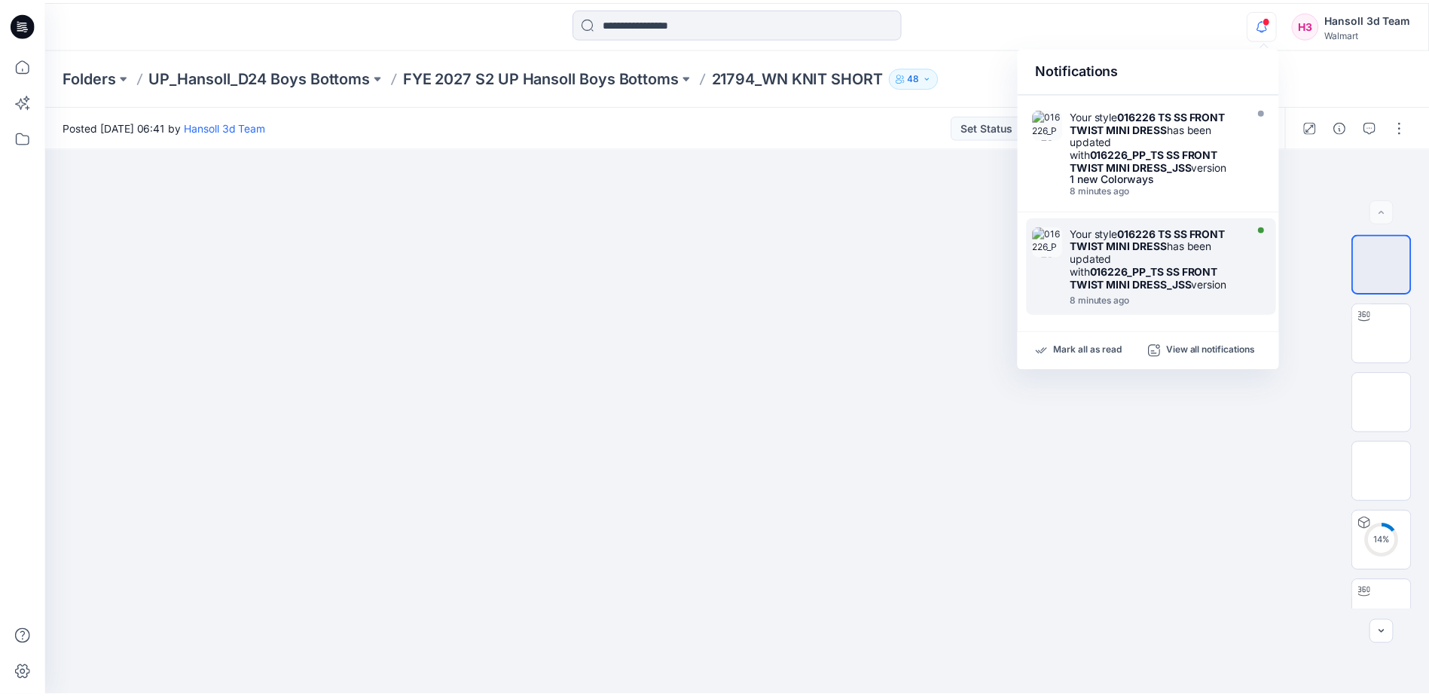
scroll to position [75, 0]
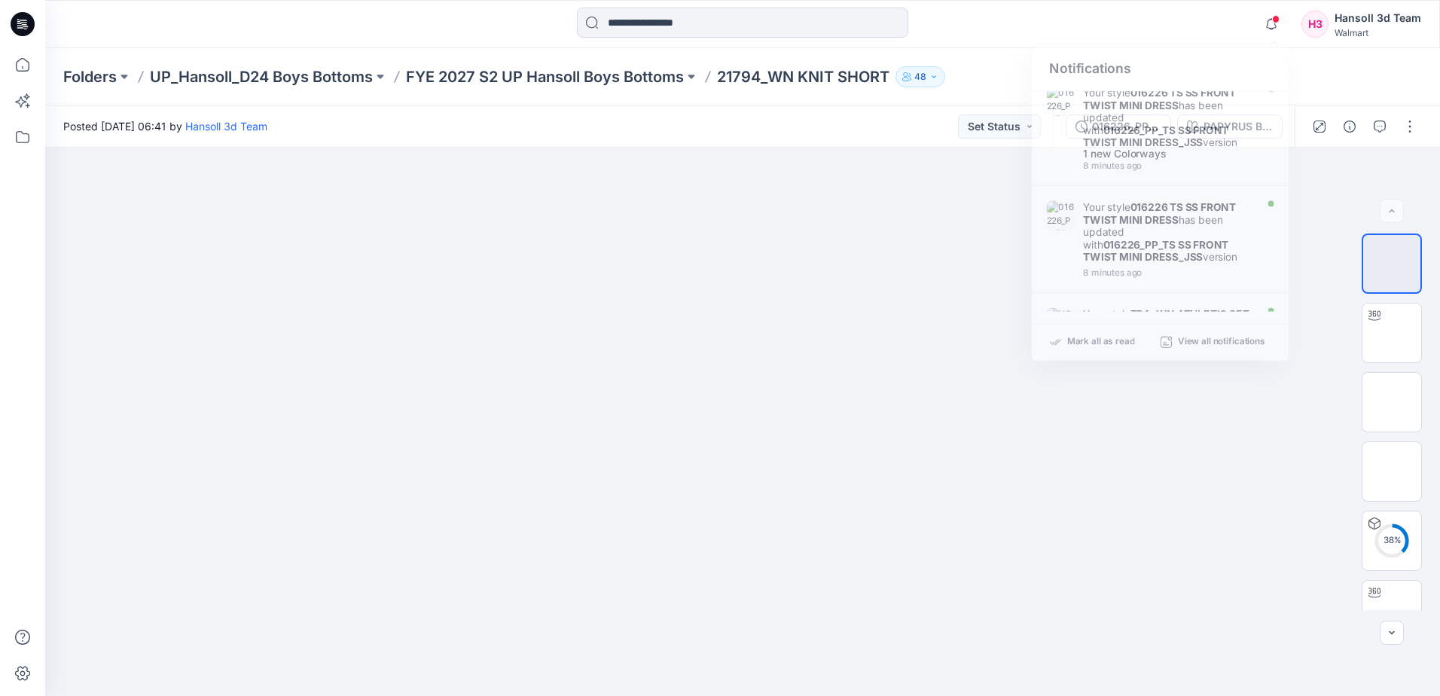
click at [1169, 34] on div "Notifications Your style TBA WA JORT is ready 2 minutes ago Your style 016226 T…" at bounding box center [742, 24] width 1394 height 33
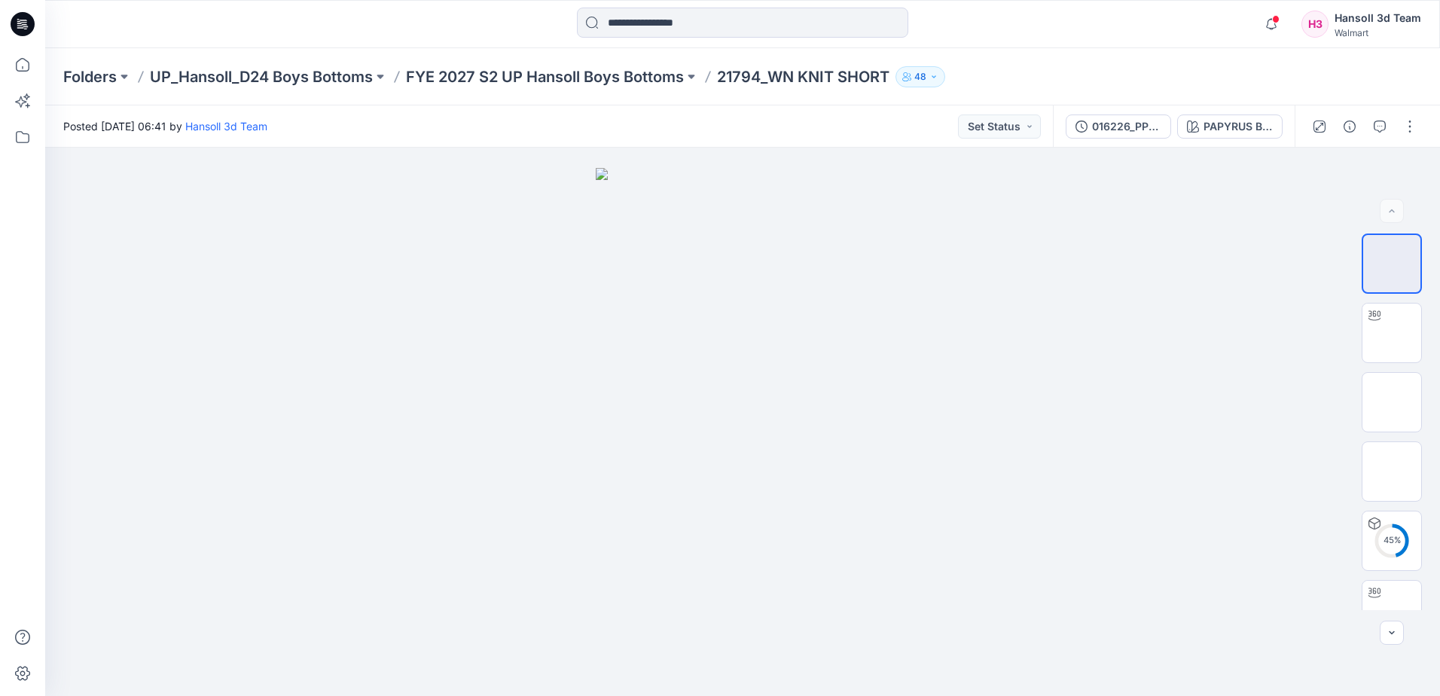
click at [23, 28] on icon at bounding box center [20, 27] width 7 height 1
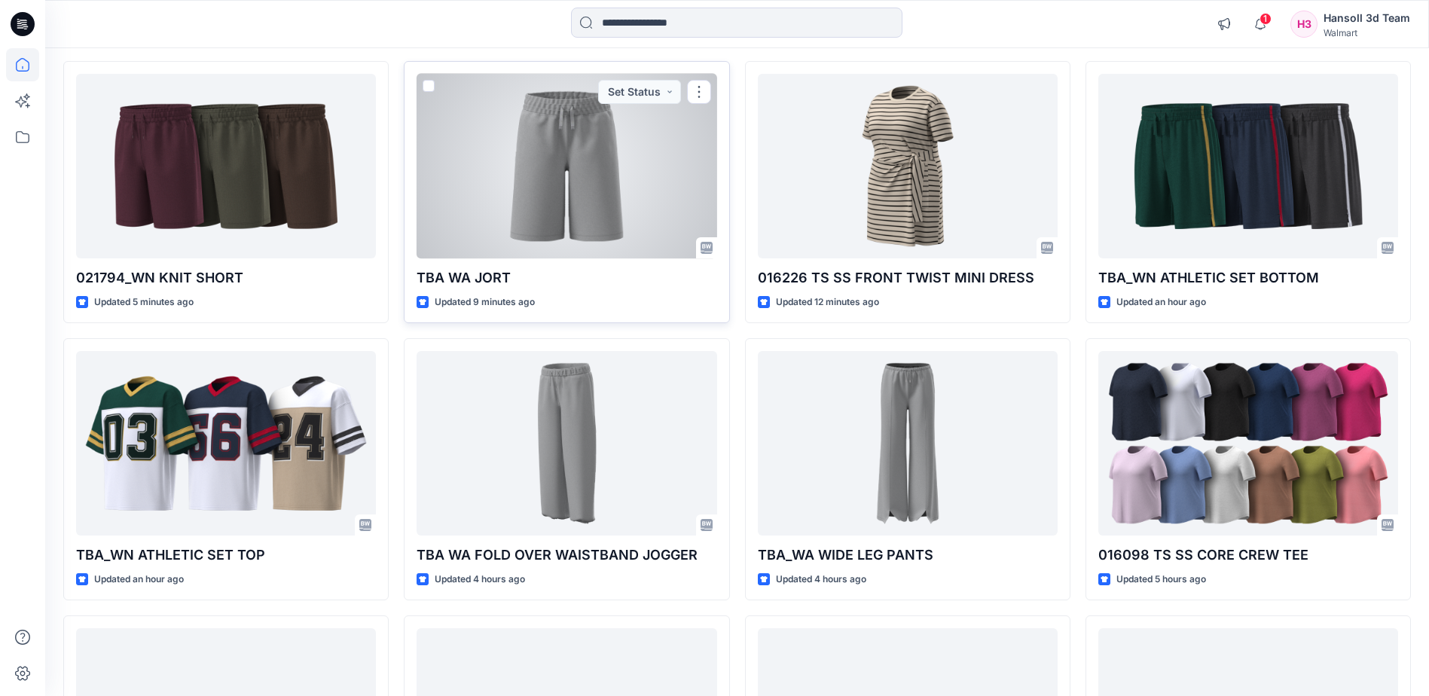
scroll to position [13, 0]
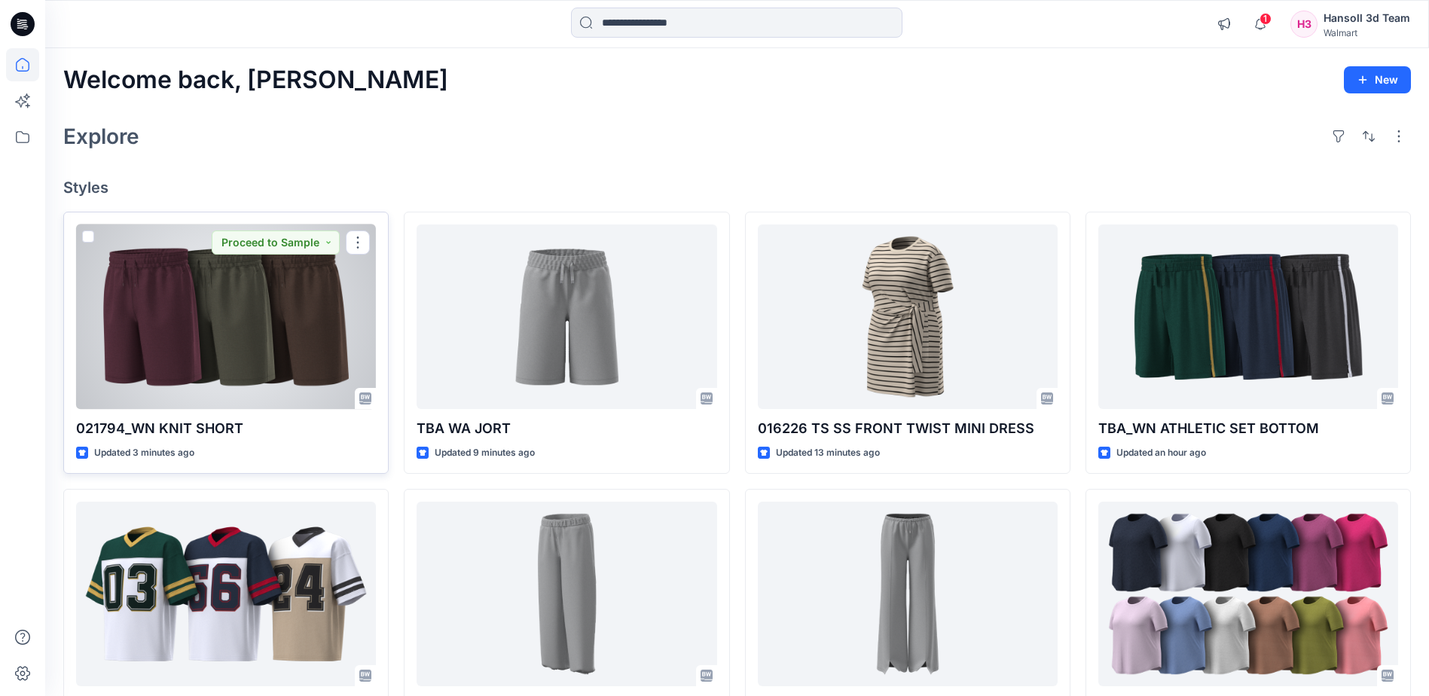
click at [247, 316] on div at bounding box center [226, 316] width 300 height 185
